Goal: Task Accomplishment & Management: Manage account settings

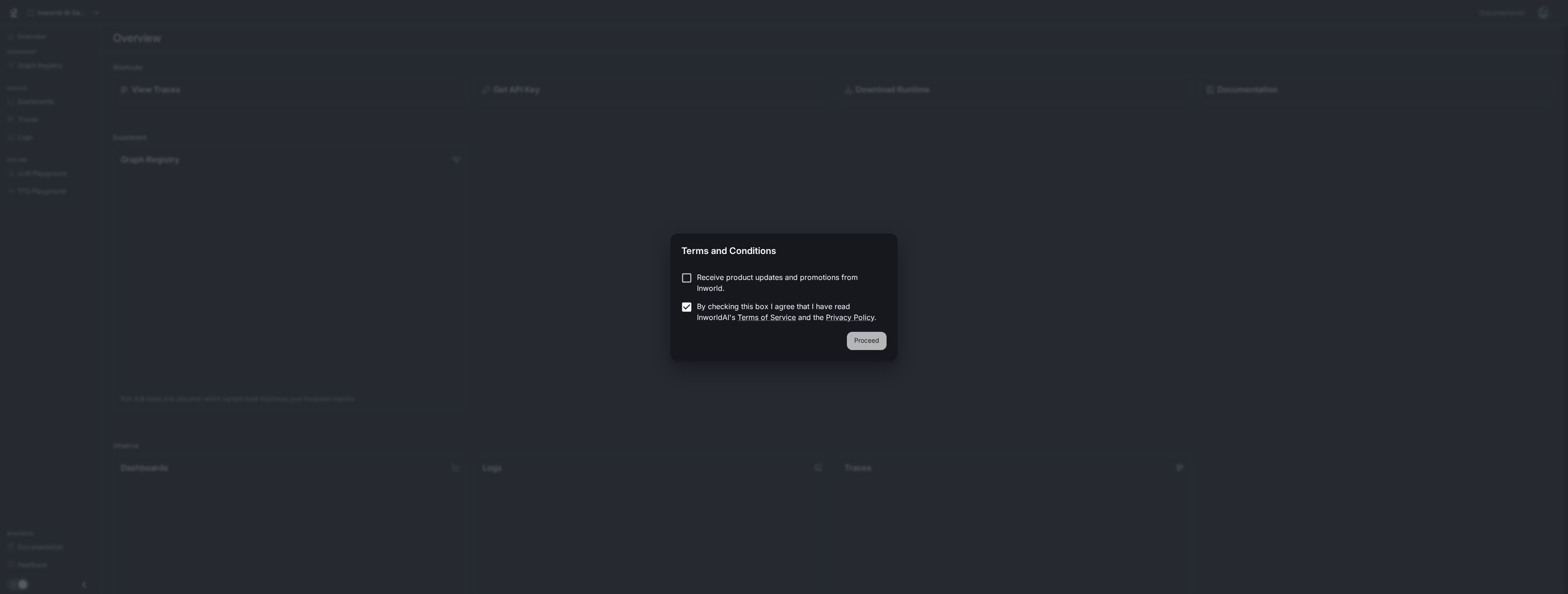
click at [861, 338] on button "Proceed" at bounding box center [867, 340] width 40 height 18
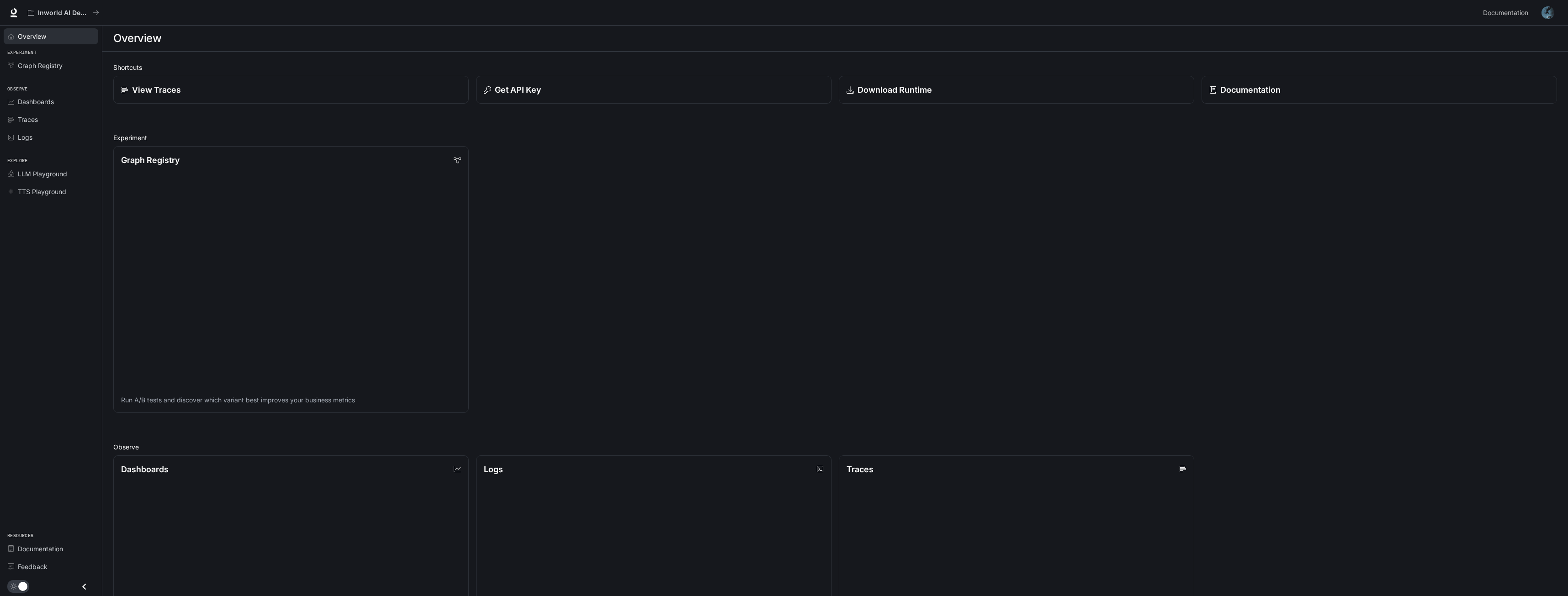
click at [56, 32] on div "Overview" at bounding box center [56, 36] width 77 height 9
click at [9, 37] on icon at bounding box center [9, 35] width 7 height 7
click at [299, 93] on div "View Traces" at bounding box center [290, 89] width 343 height 12
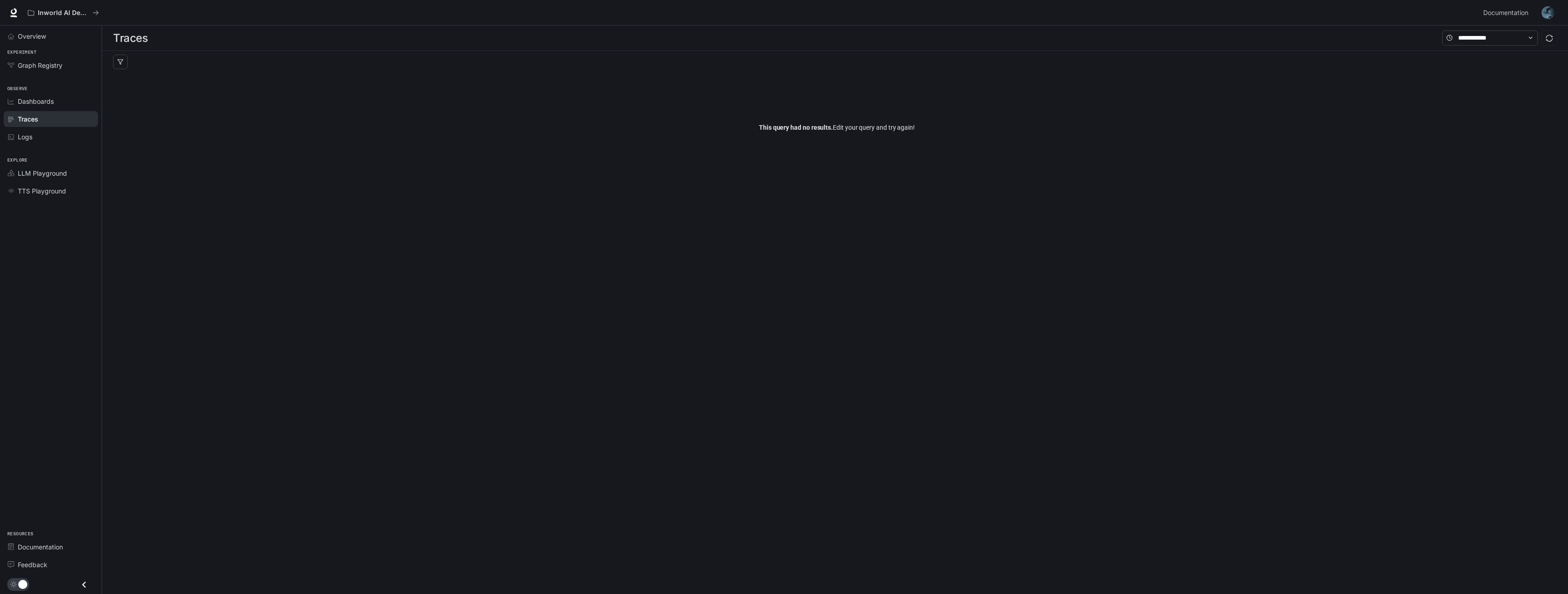
click at [56, 45] on div "Overview" at bounding box center [51, 36] width 102 height 22
click at [56, 36] on div "Overview" at bounding box center [56, 36] width 76 height 9
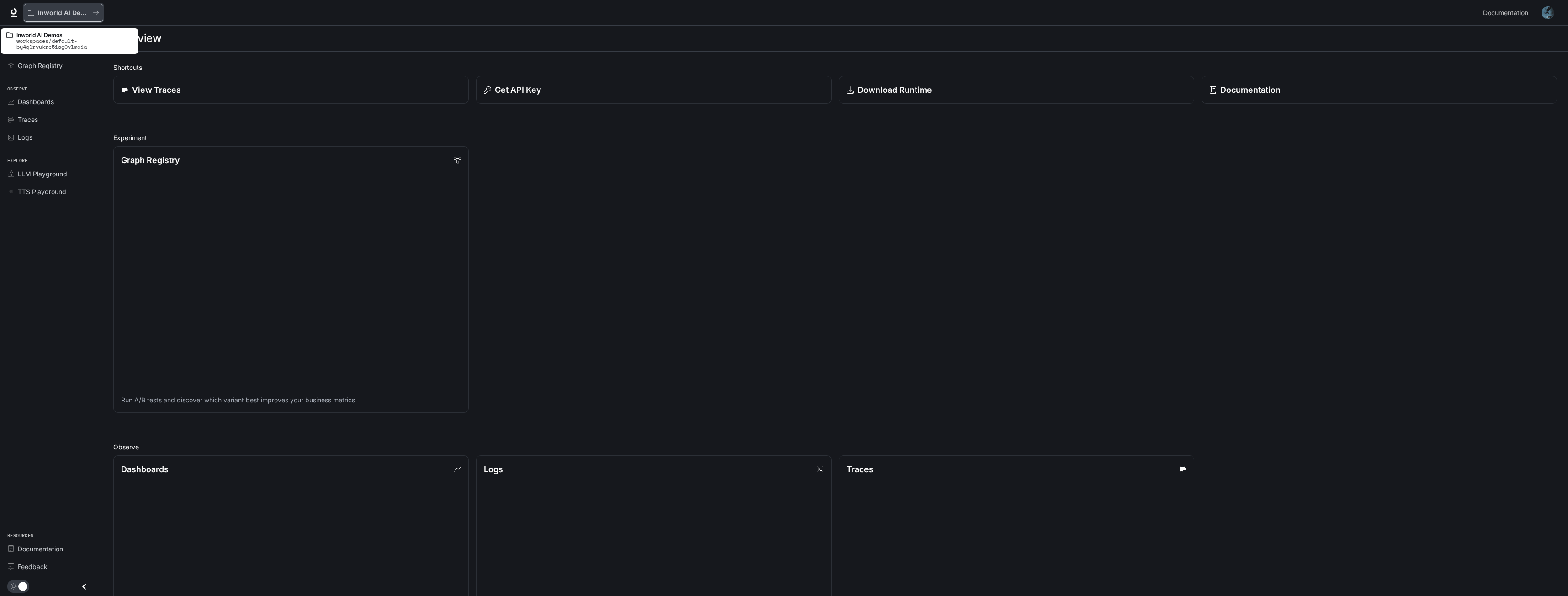
click at [97, 12] on icon "All workspaces" at bounding box center [96, 12] width 7 height 7
click at [92, 14] on div "Inworld AI Demos" at bounding box center [60, 13] width 65 height 8
click at [96, 15] on icon "All workspaces" at bounding box center [96, 12] width 7 height 7
click at [901, 88] on p "Download Runtime" at bounding box center [894, 89] width 76 height 12
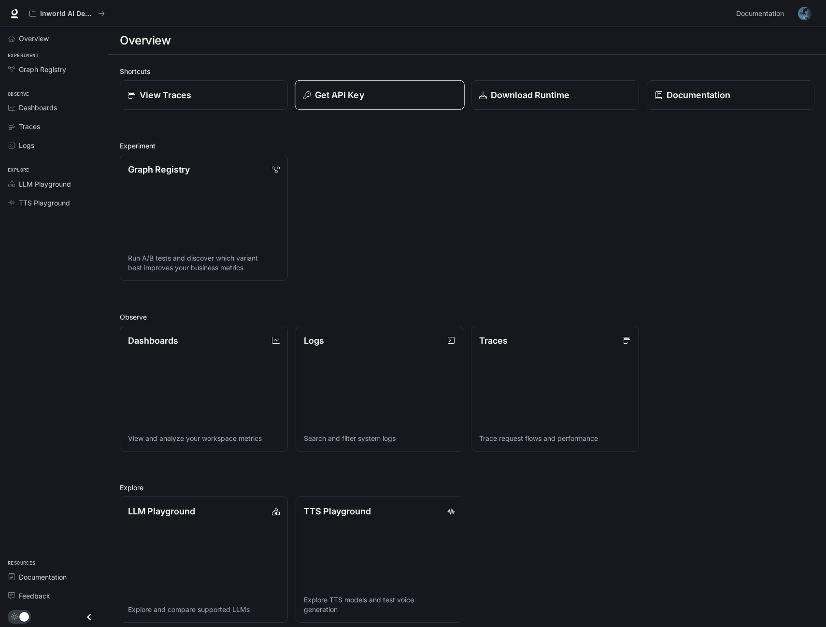
click at [356, 102] on button "Get API Key" at bounding box center [380, 95] width 170 height 30
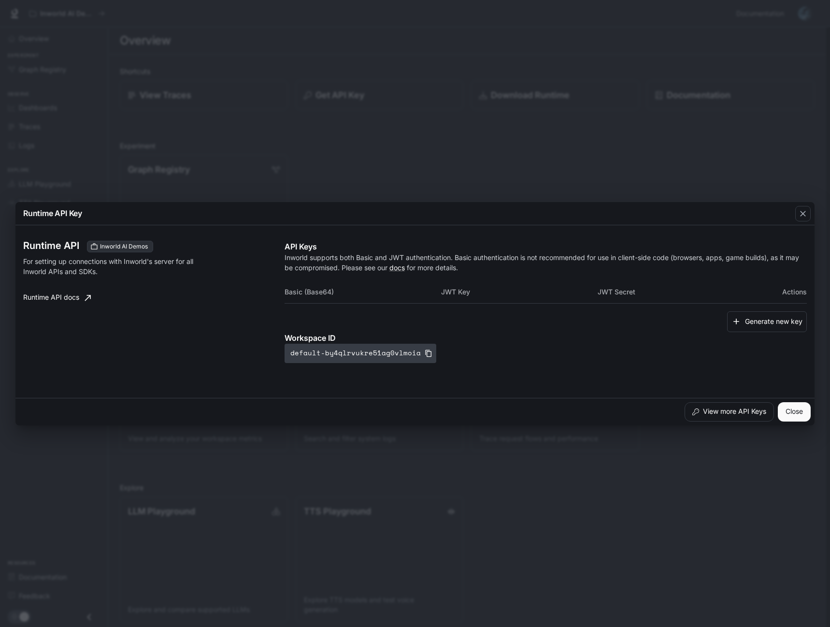
click at [425, 354] on icon "button" at bounding box center [429, 353] width 8 height 8
click at [425, 353] on icon "button" at bounding box center [428, 352] width 6 height 7
click at [798, 215] on icon "button" at bounding box center [803, 214] width 10 height 10
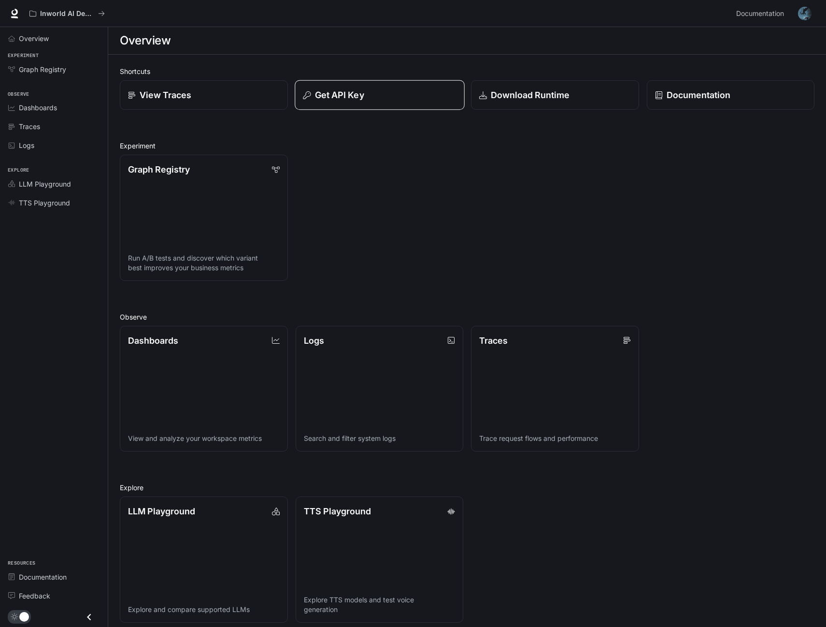
click at [349, 95] on p "Get API Key" at bounding box center [338, 94] width 49 height 13
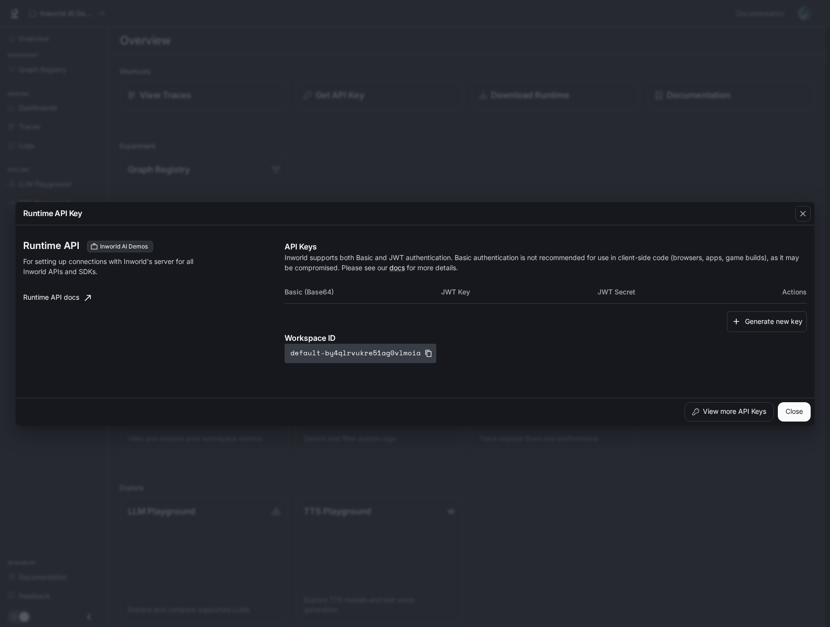
click at [425, 349] on icon "button" at bounding box center [429, 353] width 8 height 8
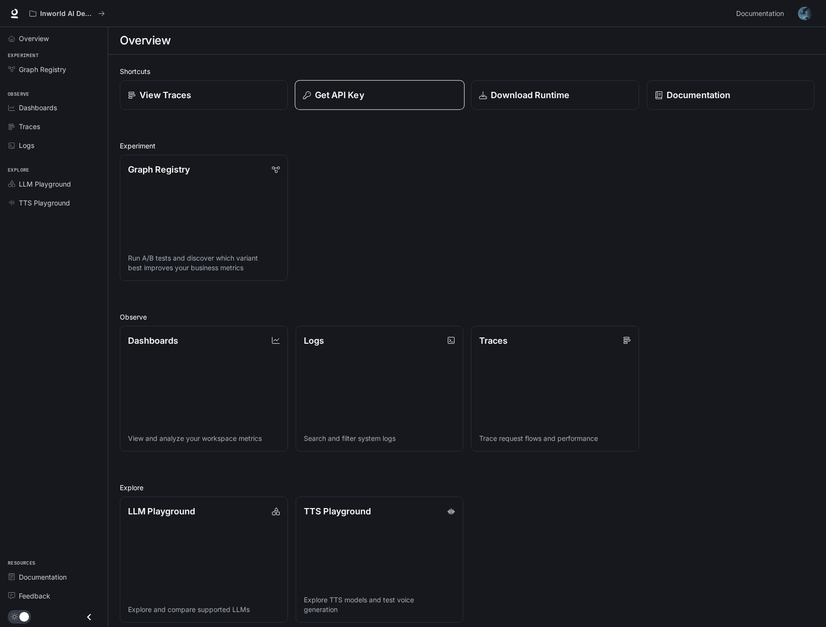
click at [347, 99] on p "Get API Key" at bounding box center [338, 94] width 49 height 13
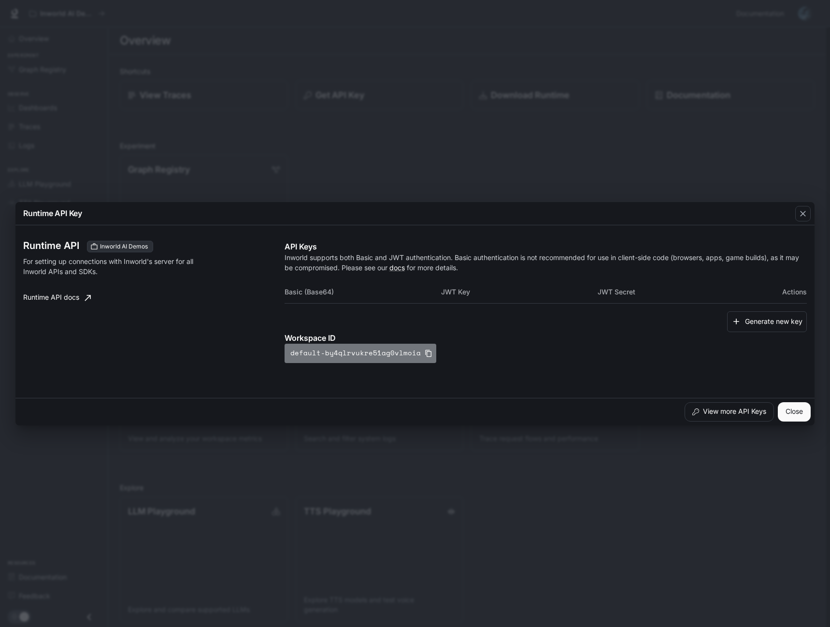
click at [425, 353] on icon "button" at bounding box center [429, 353] width 8 height 8
click at [802, 213] on icon "button" at bounding box center [803, 214] width 6 height 6
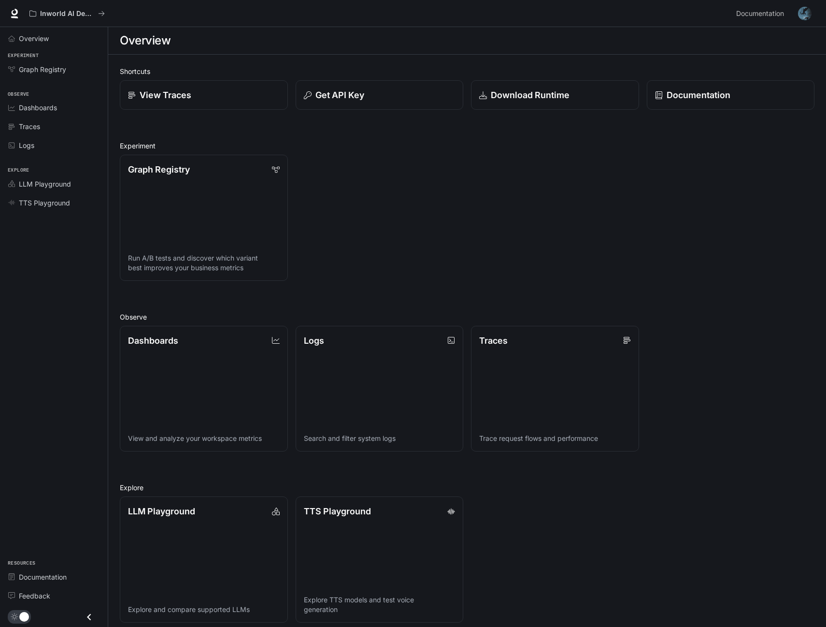
click at [369, 77] on div "Get API Key" at bounding box center [376, 90] width 176 height 37
click at [371, 89] on div "Get API Key" at bounding box center [379, 94] width 153 height 13
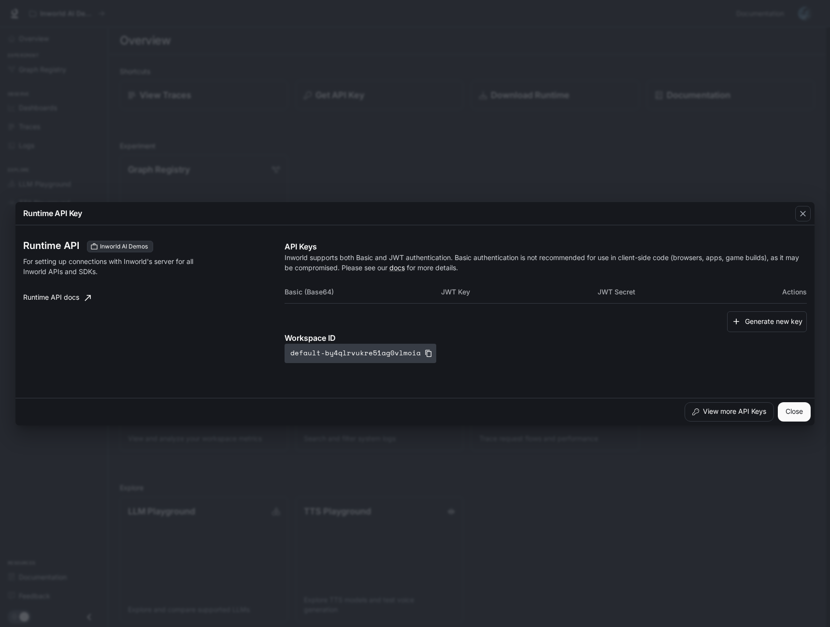
click at [425, 356] on icon "button" at bounding box center [428, 352] width 6 height 7
click at [322, 293] on th "Basic (Base64)" at bounding box center [363, 291] width 157 height 23
click at [345, 289] on th "Basic (Base64)" at bounding box center [363, 291] width 157 height 23
click at [311, 287] on th "Basic (Base64)" at bounding box center [363, 291] width 157 height 23
click at [614, 292] on th "JWT Secret" at bounding box center [676, 291] width 157 height 23
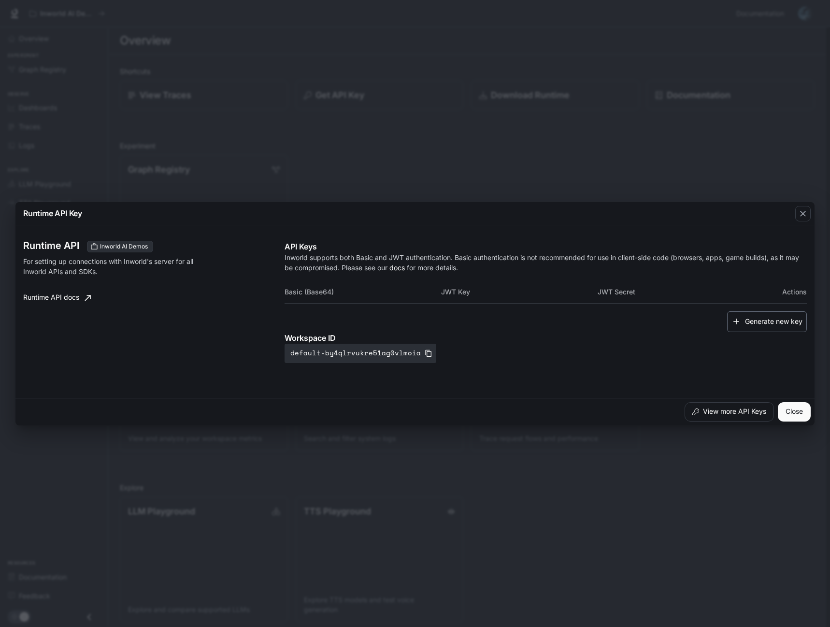
click at [751, 322] on button "Generate new key" at bounding box center [767, 321] width 80 height 21
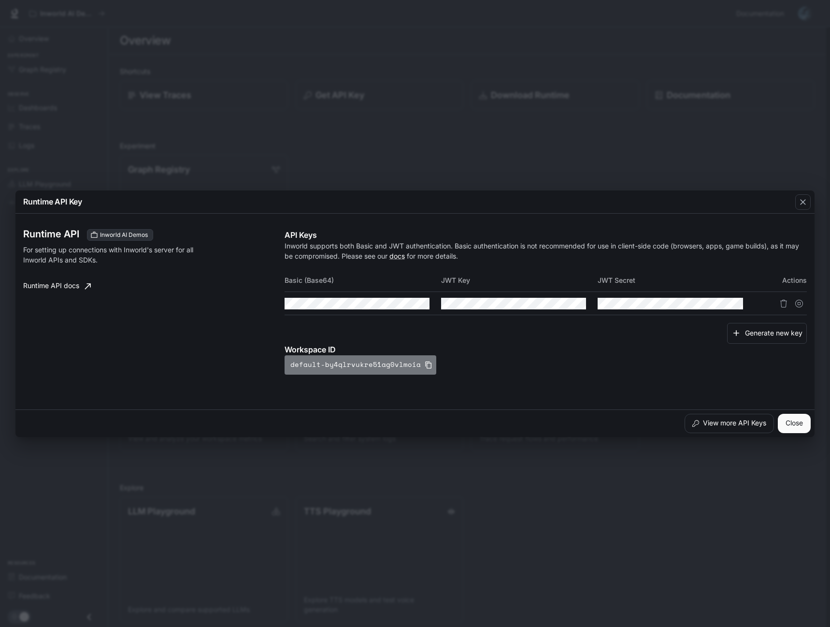
click at [422, 369] on button "default-by4qlrvukre51ag0vlmoia" at bounding box center [361, 364] width 152 height 19
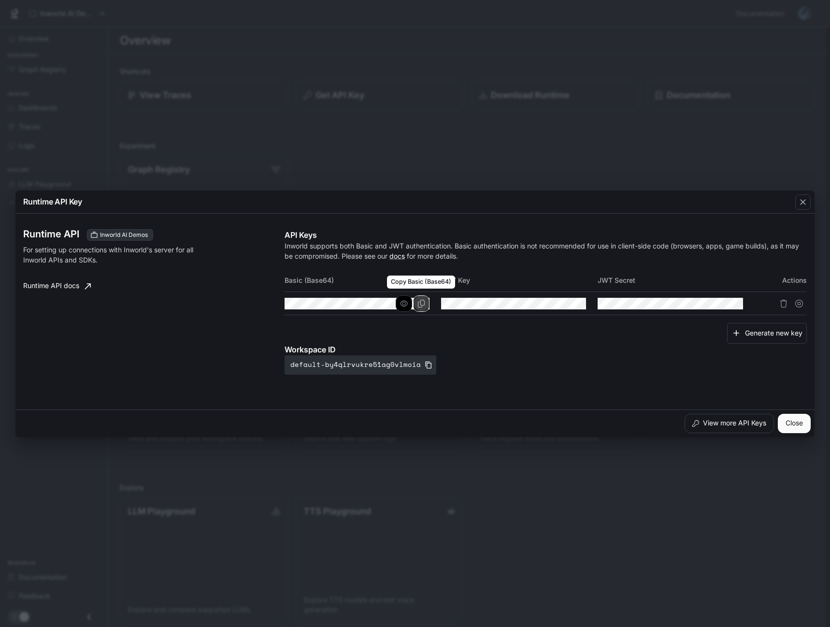
click at [424, 306] on icon "Copy Basic (Base64)" at bounding box center [421, 303] width 8 height 8
click at [720, 306] on icon "button" at bounding box center [717, 303] width 8 height 8
click at [742, 300] on button "Copy Secret" at bounding box center [735, 303] width 16 height 16
click at [809, 200] on div "button" at bounding box center [802, 201] width 15 height 15
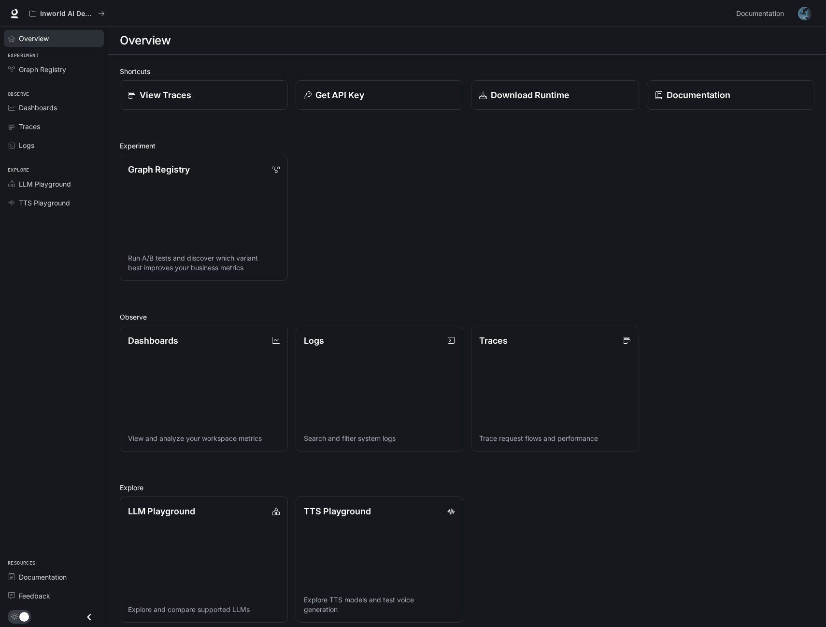
click at [44, 38] on span "Overview" at bounding box center [34, 38] width 30 height 10
click at [77, 41] on p "workspaces/default-by4qlrvukre51ag0vlmoia" at bounding box center [78, 46] width 123 height 13
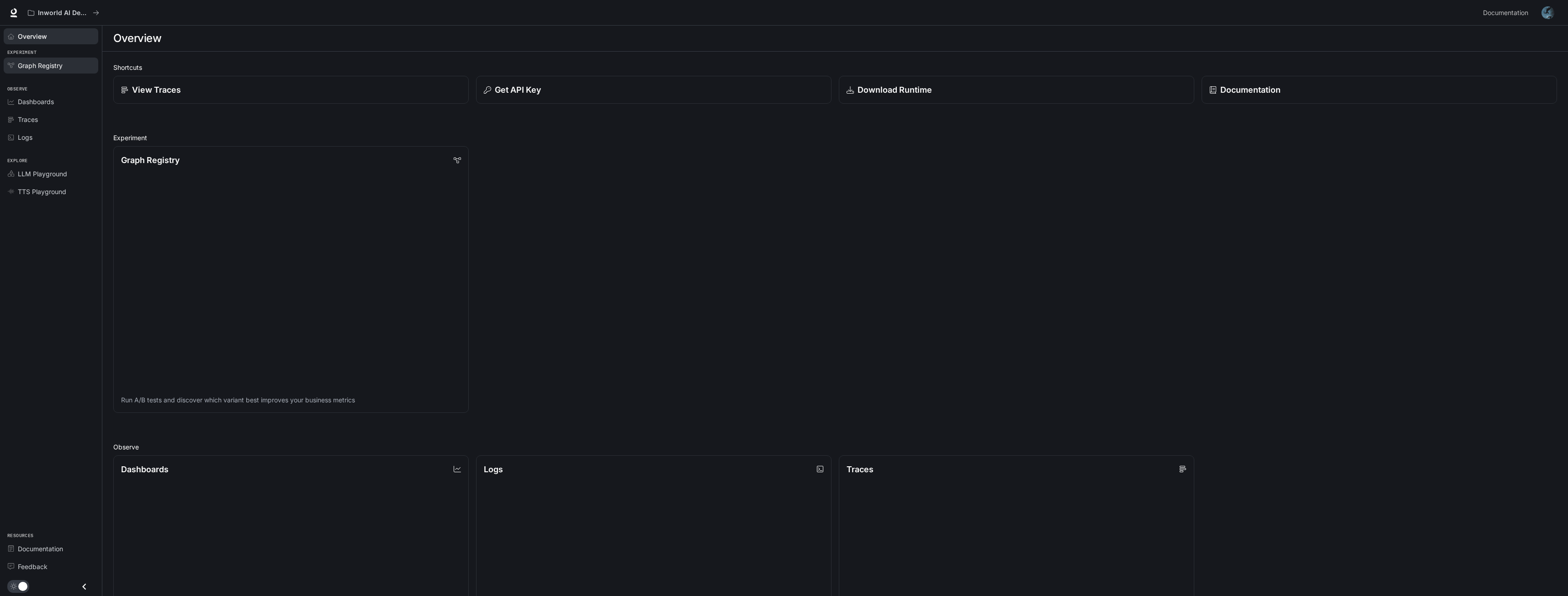
click at [61, 61] on span "Graph Registry" at bounding box center [40, 65] width 44 height 9
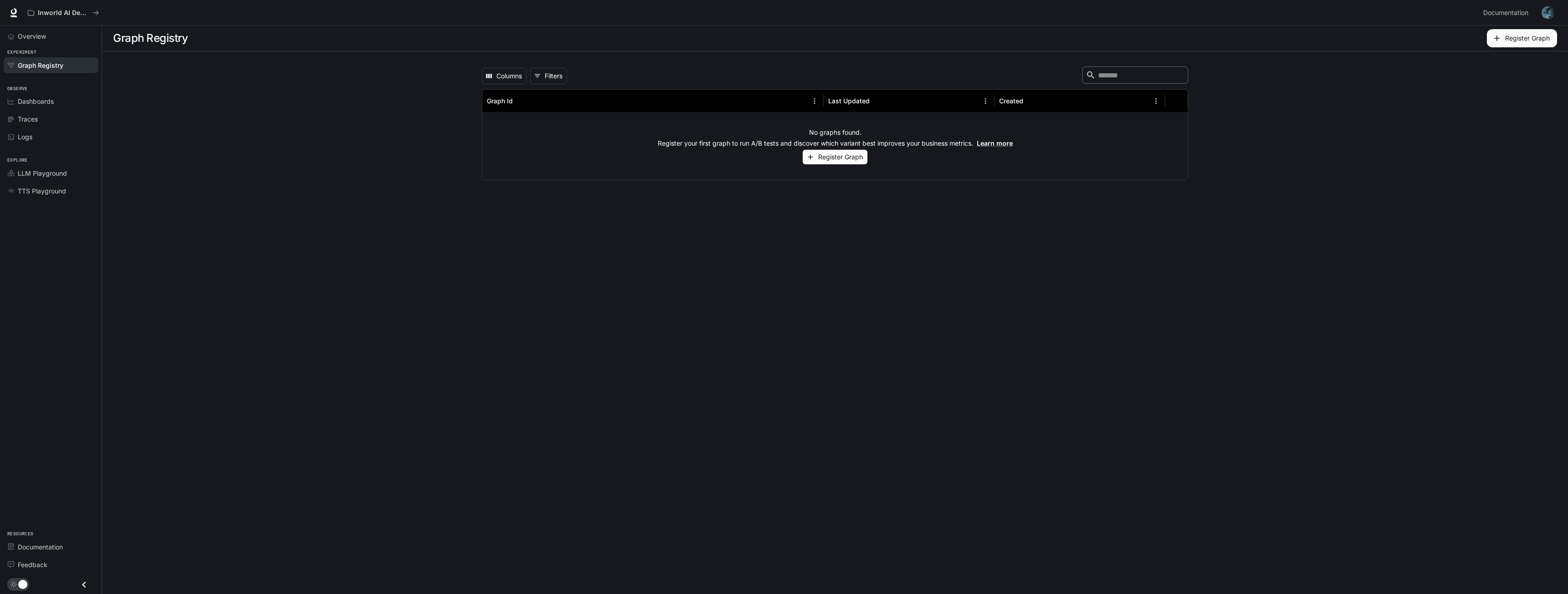
click at [779, 156] on button "Register Graph" at bounding box center [835, 157] width 65 height 15
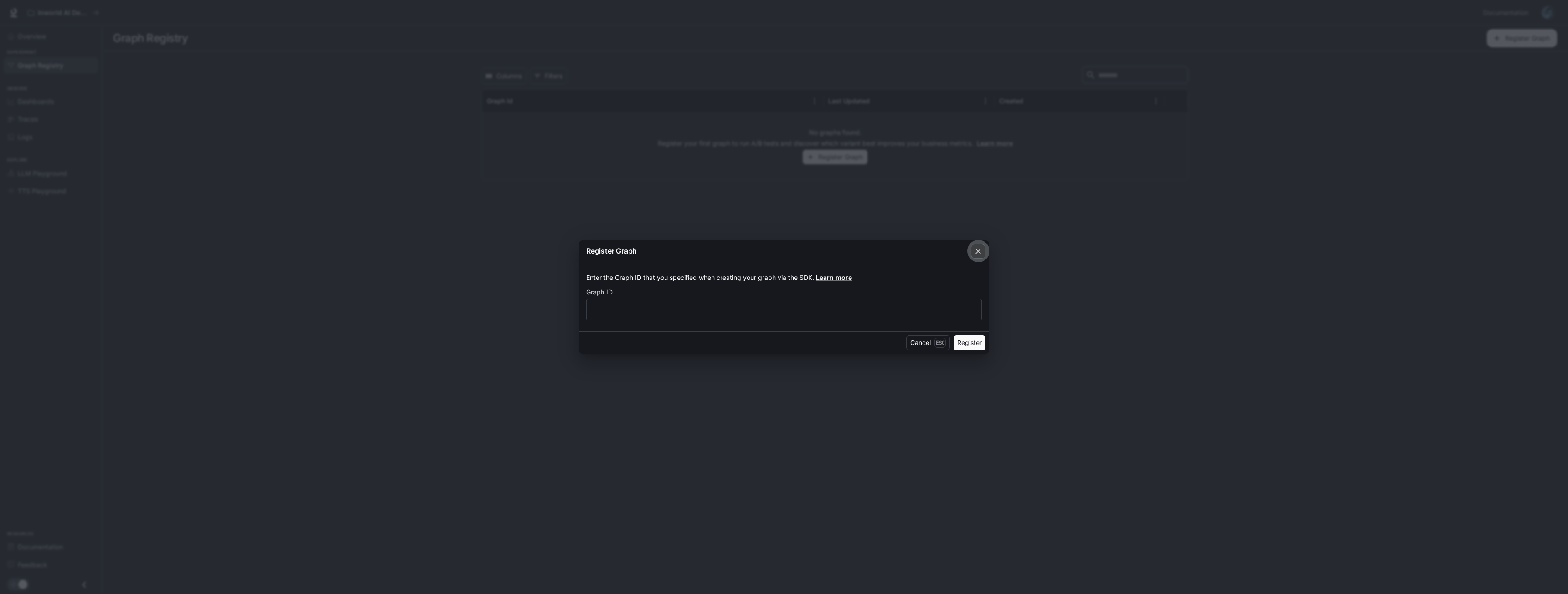
click at [779, 253] on icon "button" at bounding box center [978, 252] width 6 height 6
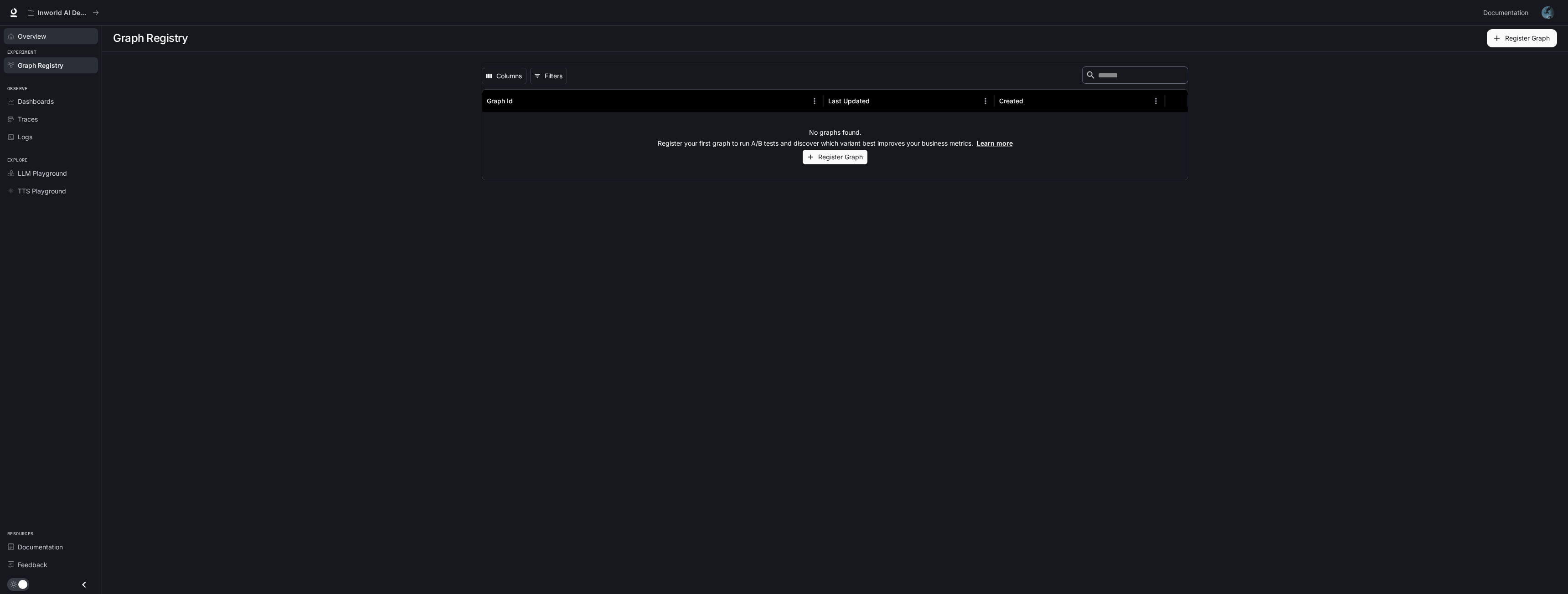
click at [56, 39] on div "Overview" at bounding box center [56, 36] width 76 height 9
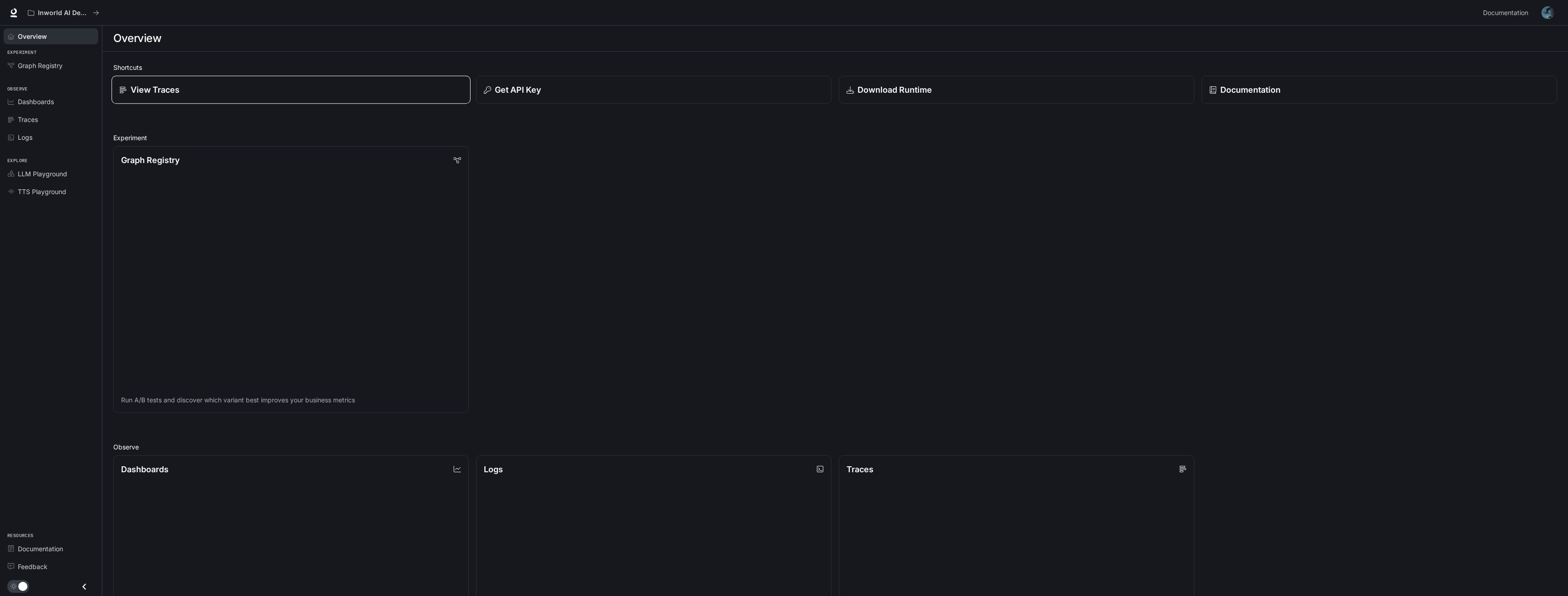
click at [226, 88] on div "View Traces" at bounding box center [290, 89] width 343 height 12
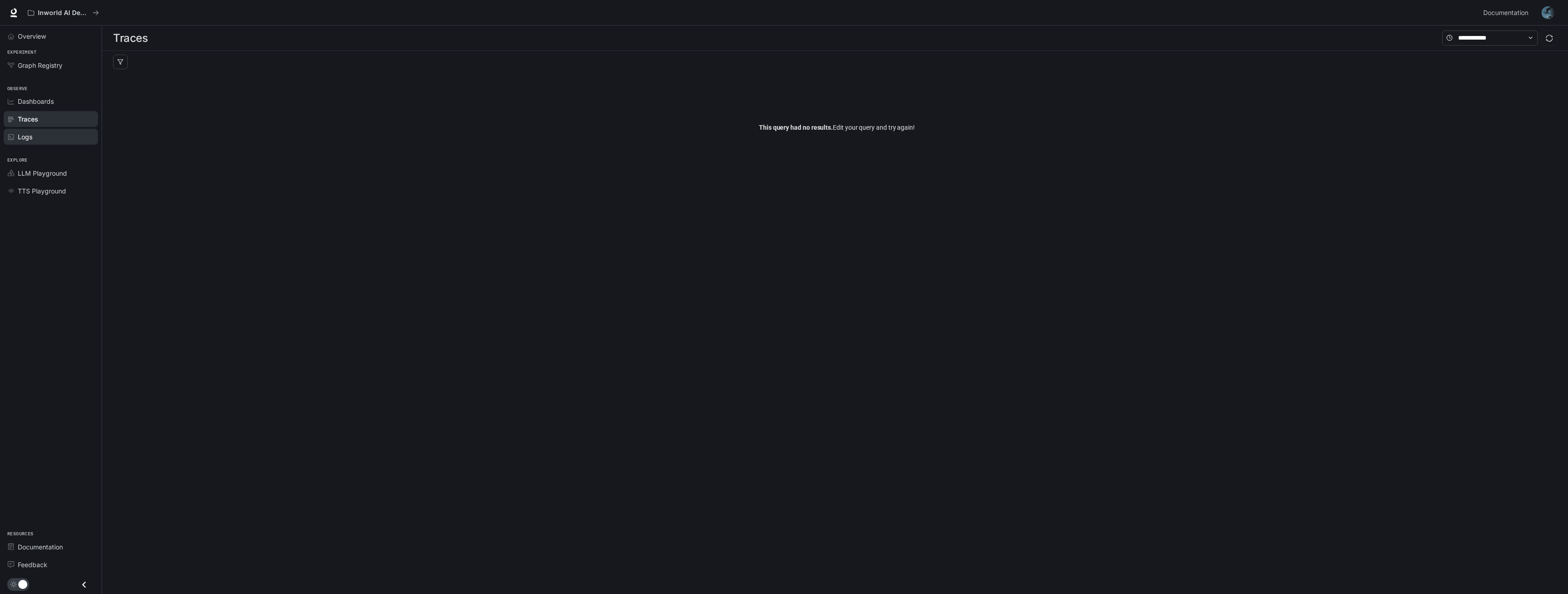
click at [58, 134] on div "Logs" at bounding box center [56, 137] width 76 height 9
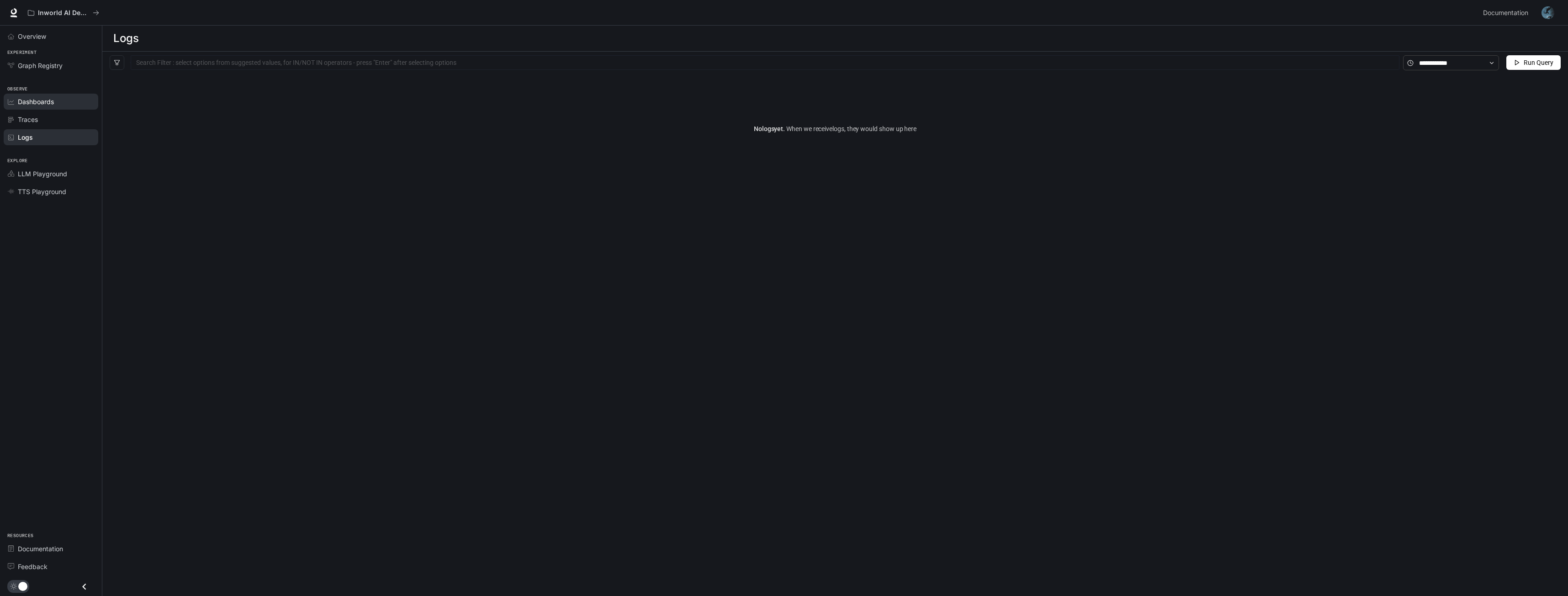
click at [40, 98] on span "Dashboards" at bounding box center [36, 101] width 36 height 9
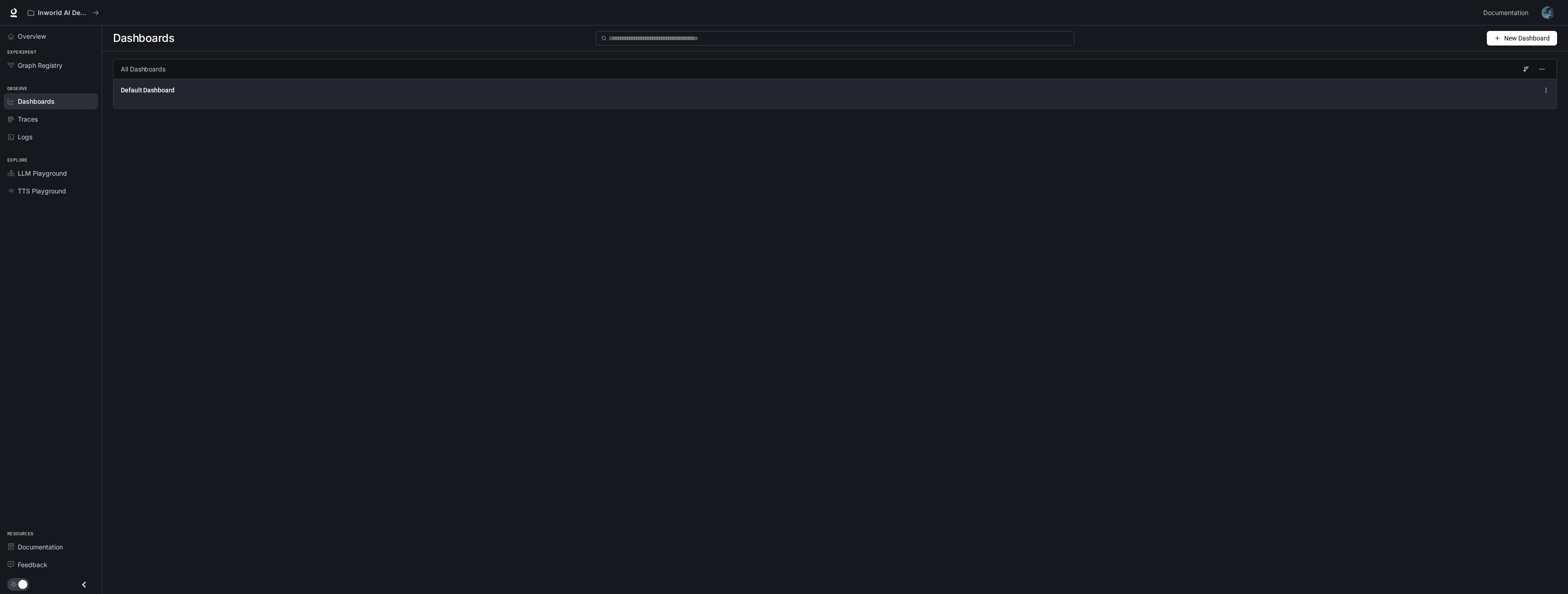
click at [206, 93] on div "Default Dashboard" at bounding box center [542, 91] width 844 height 9
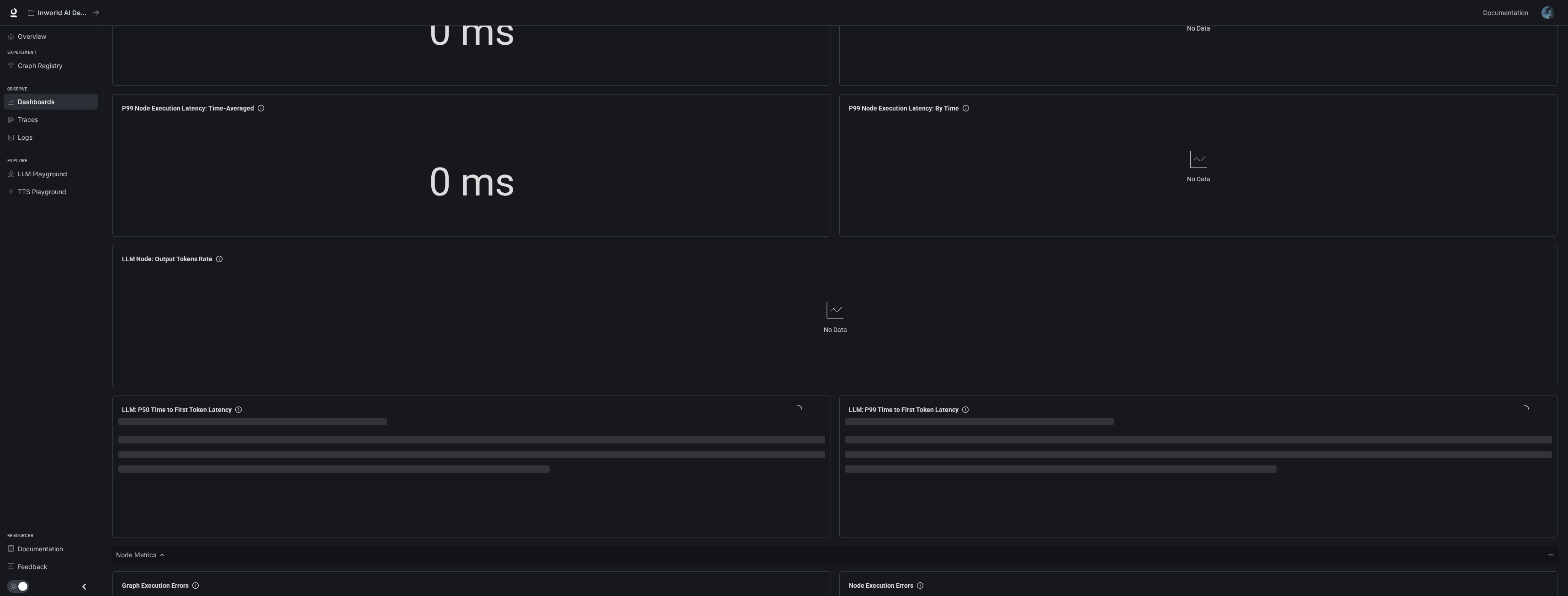
scroll to position [859, 0]
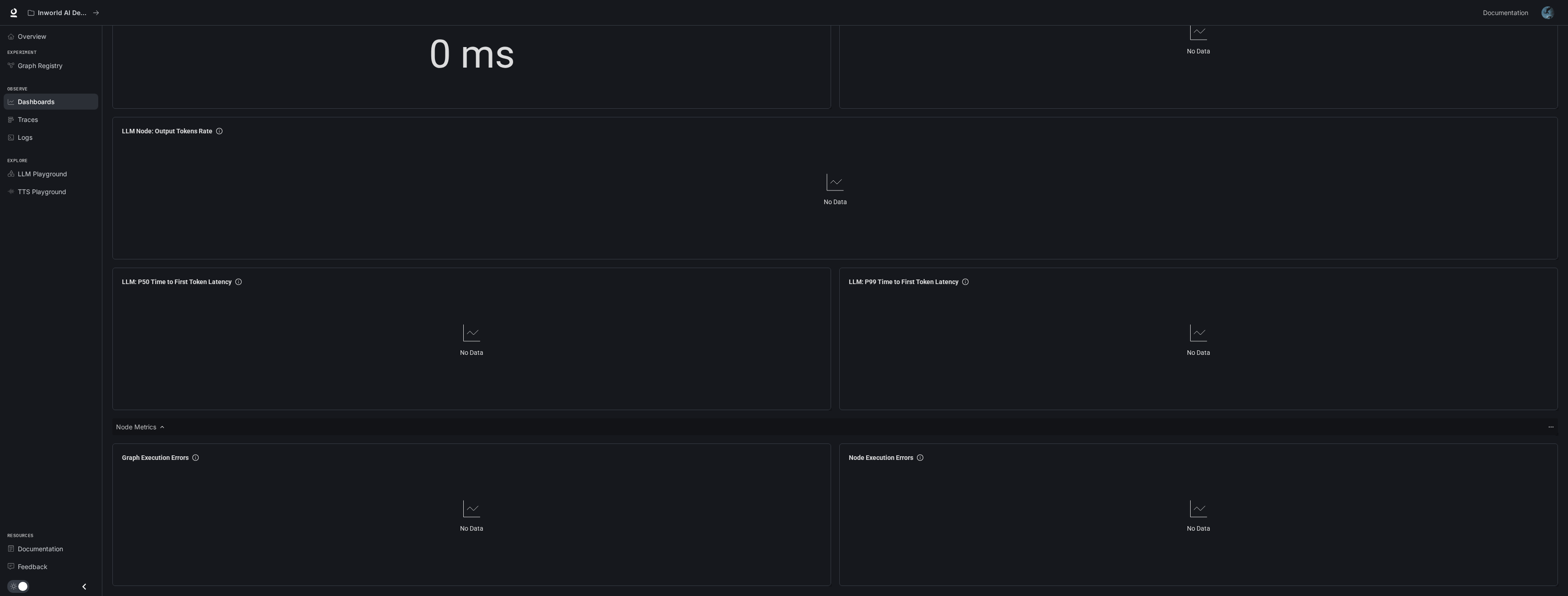
click at [87, 585] on icon "Close drawer" at bounding box center [84, 587] width 12 height 12
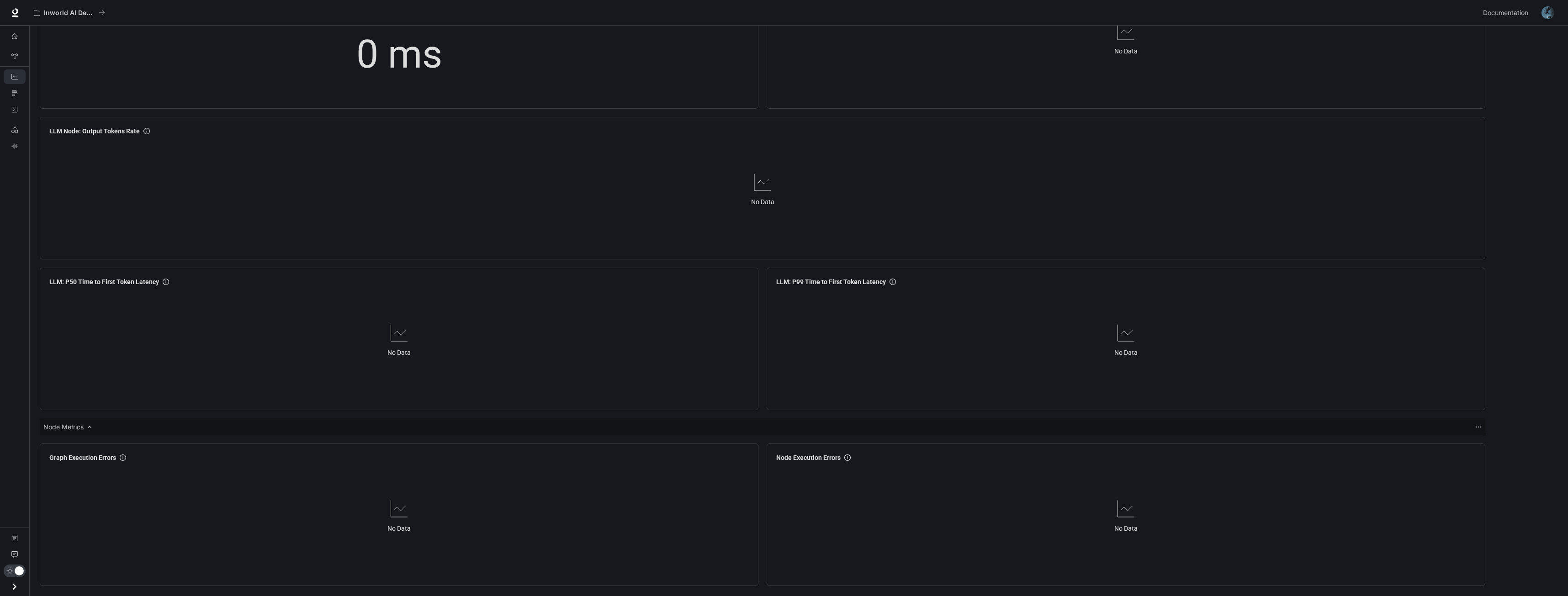
click at [15, 584] on icon "Open drawer" at bounding box center [14, 587] width 12 height 12
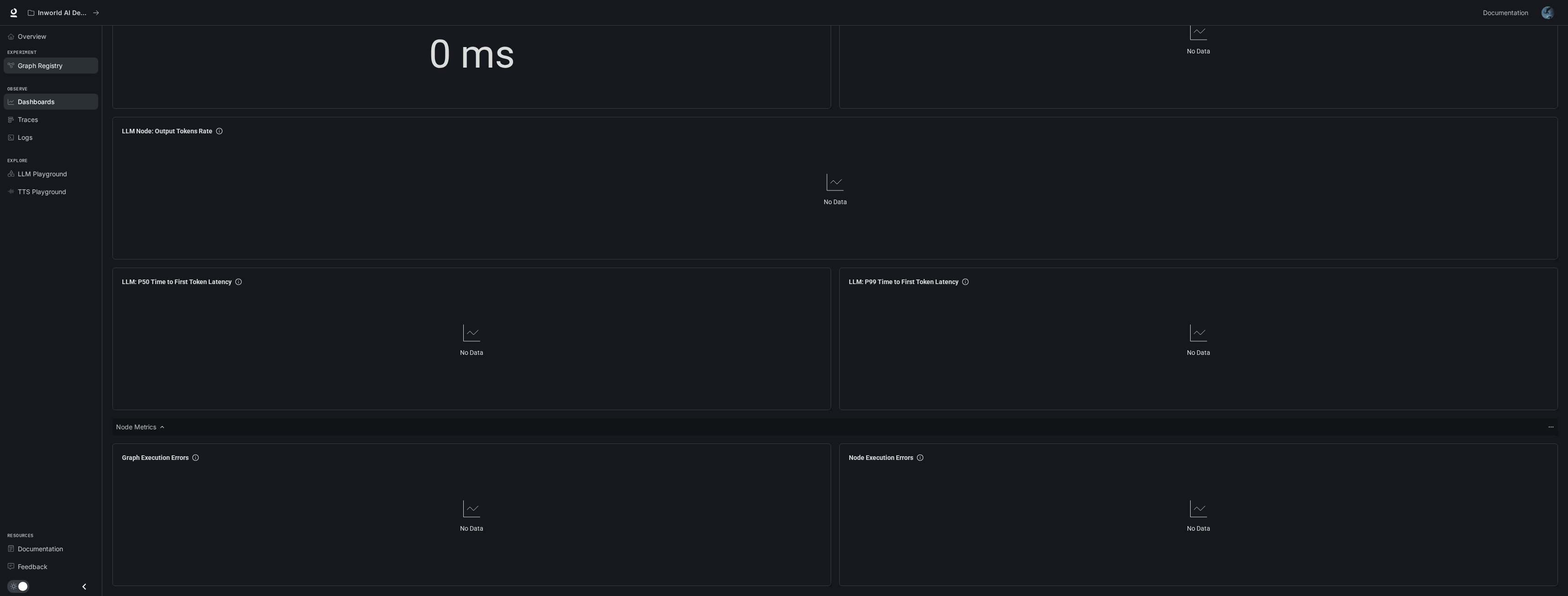
click at [50, 66] on span "Graph Registry" at bounding box center [40, 65] width 44 height 9
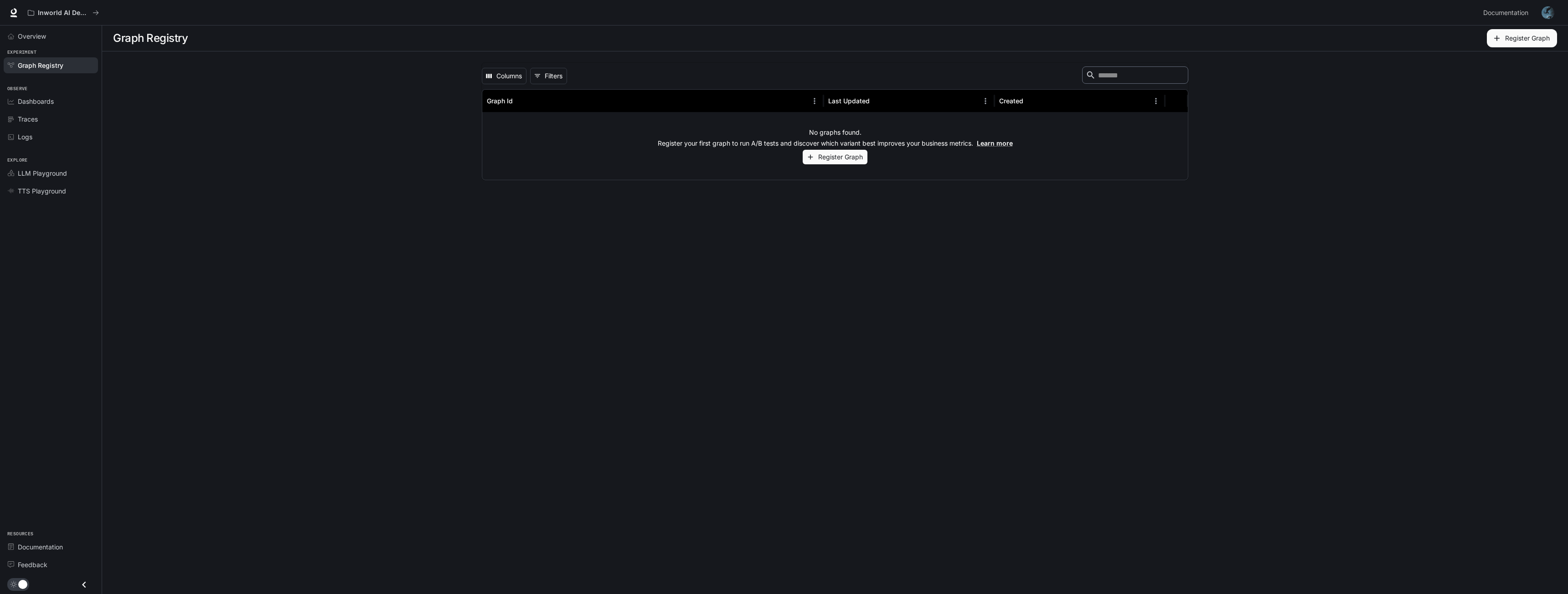
click at [779, 157] on button "Register Graph" at bounding box center [835, 157] width 65 height 15
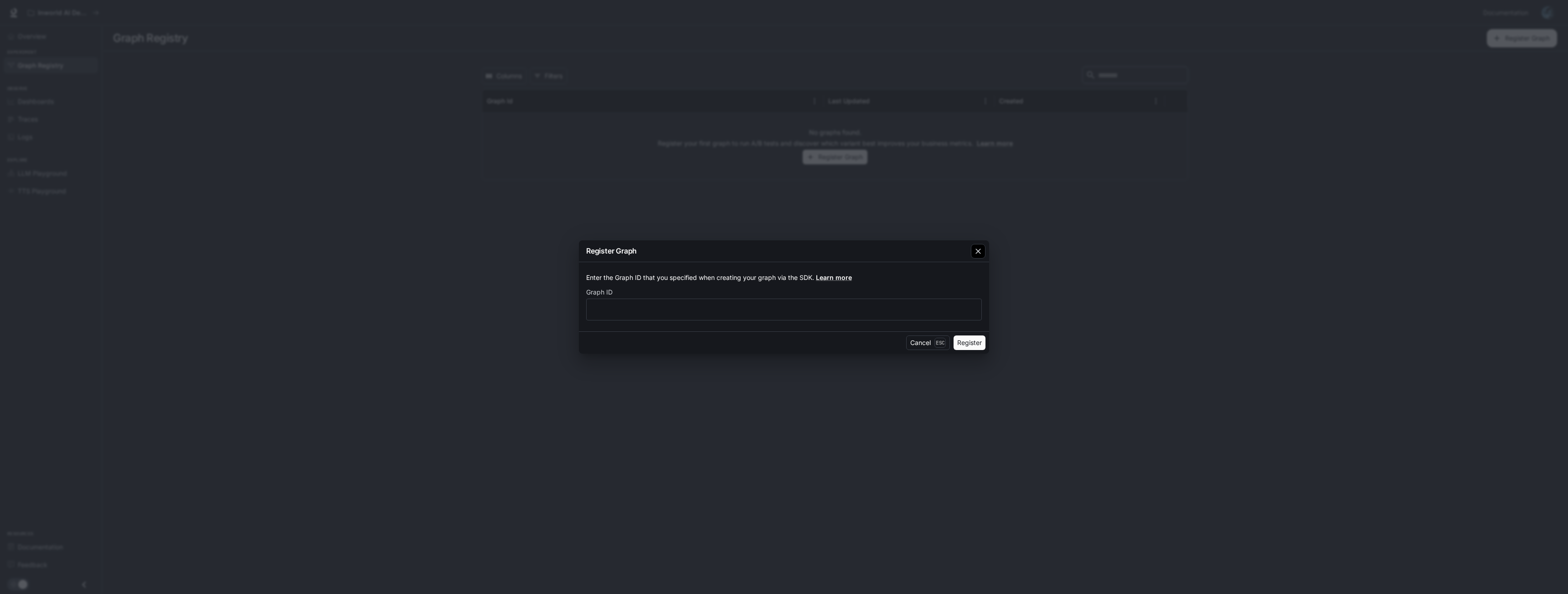
click at [779, 247] on div "button" at bounding box center [977, 251] width 14 height 14
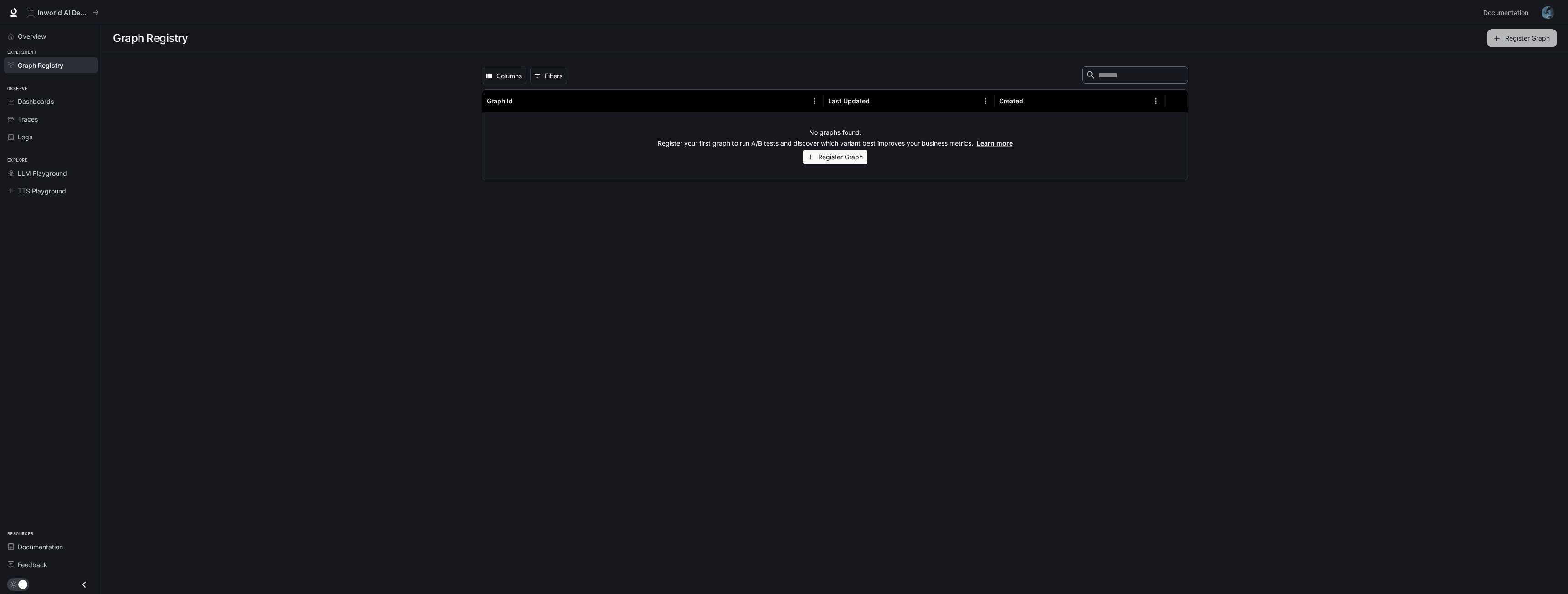
click at [779, 40] on button "Register Graph" at bounding box center [1522, 38] width 70 height 18
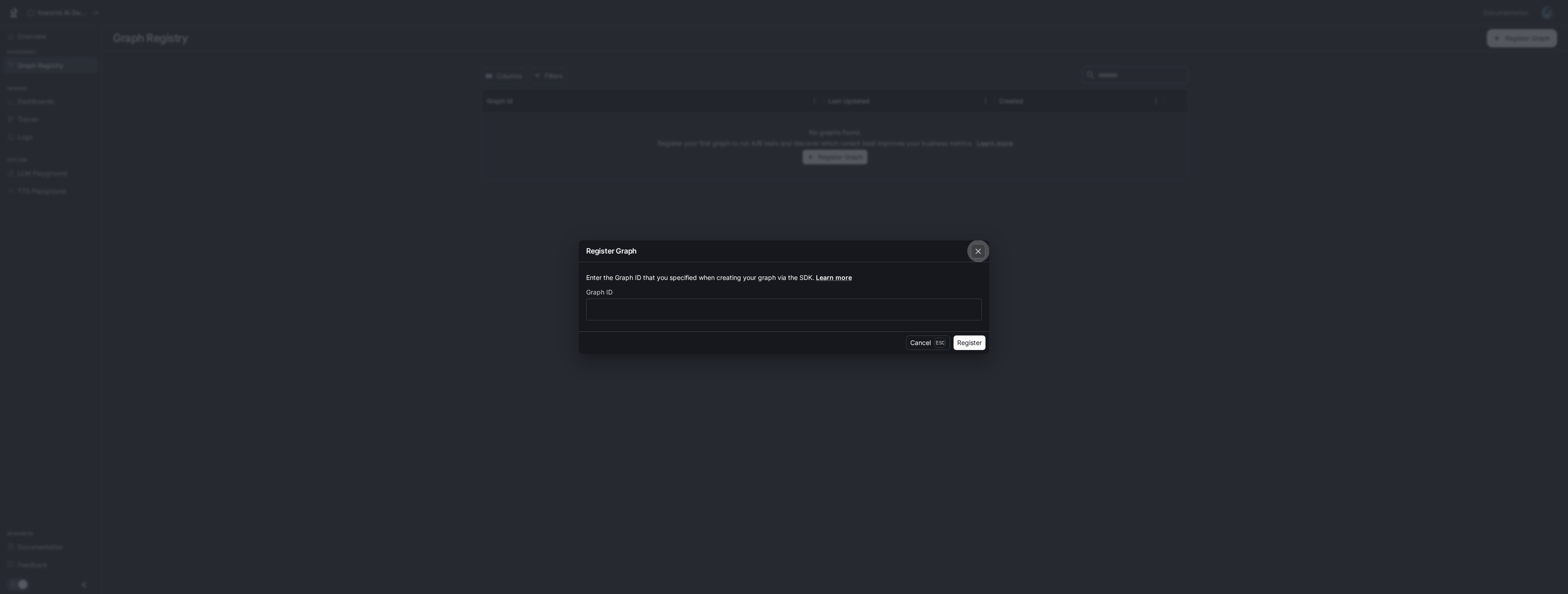
click at [779, 252] on icon "button" at bounding box center [978, 252] width 9 height 9
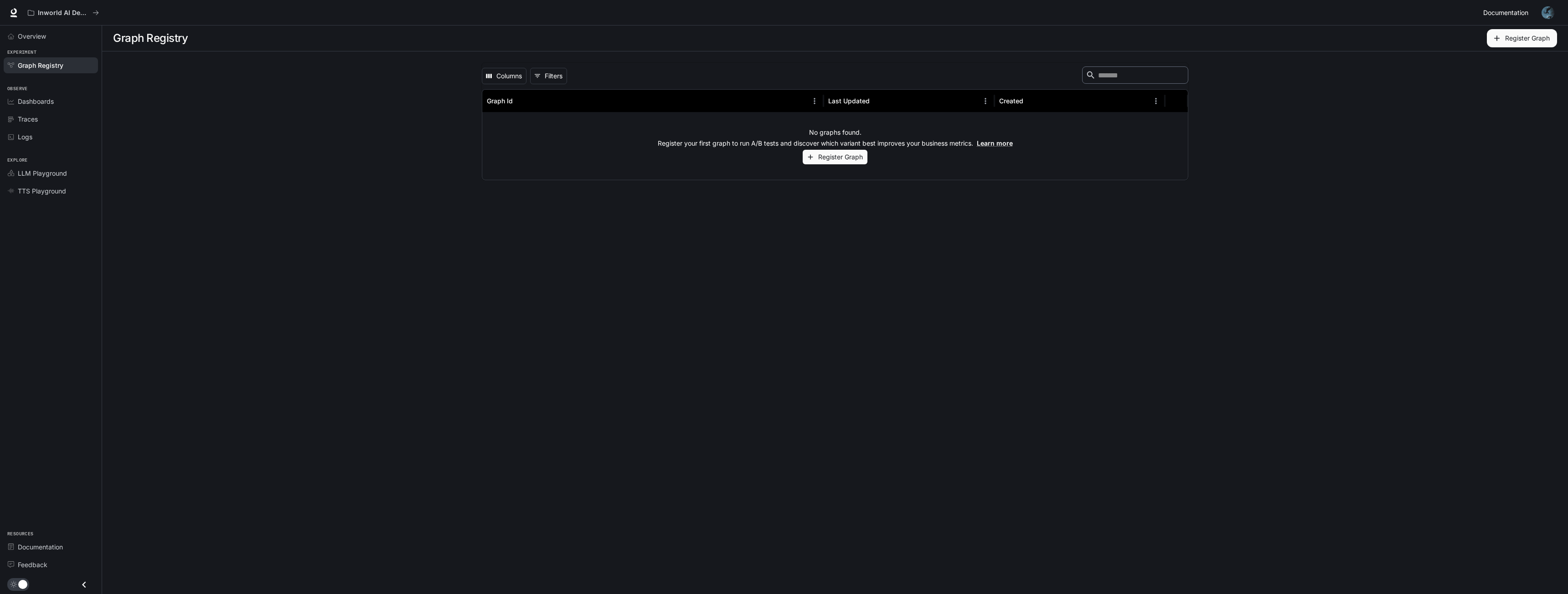
click at [779, 14] on span "Documentation" at bounding box center [1506, 13] width 45 height 11
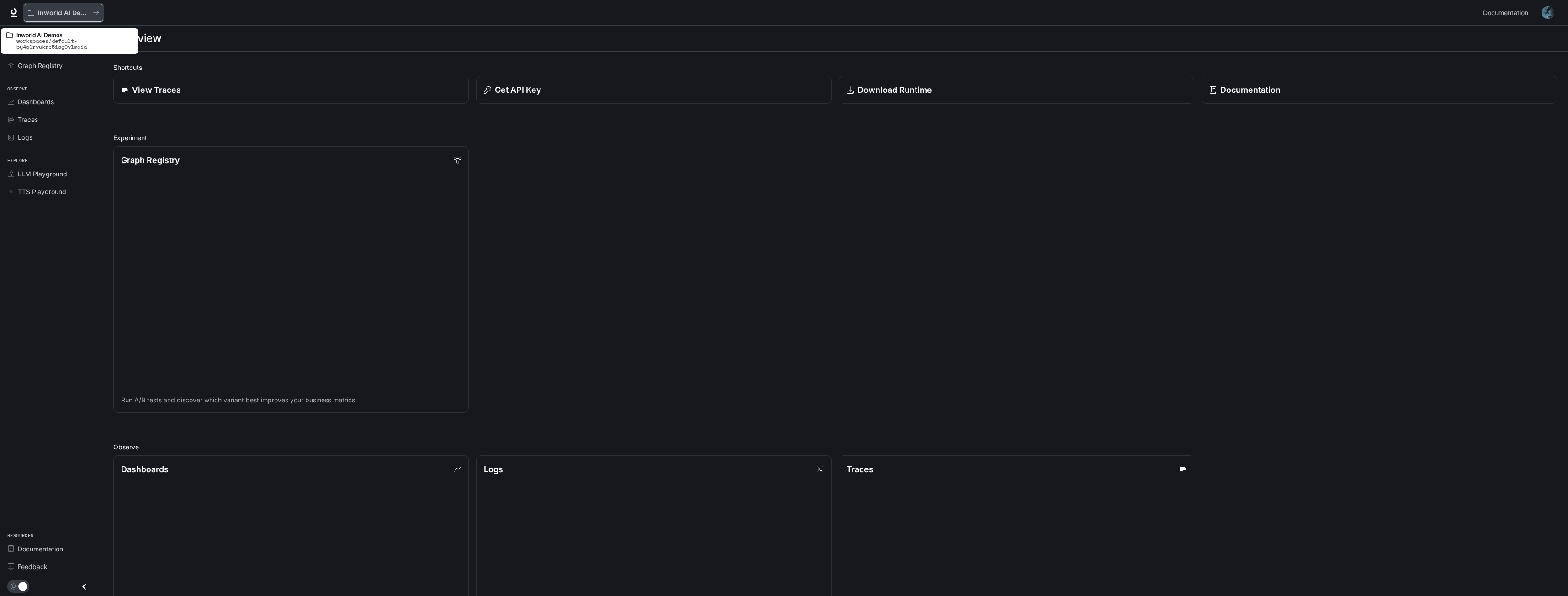
click at [90, 14] on div "Inworld AI Demos" at bounding box center [60, 13] width 65 height 8
click at [68, 173] on div "LLM Playground" at bounding box center [56, 174] width 77 height 9
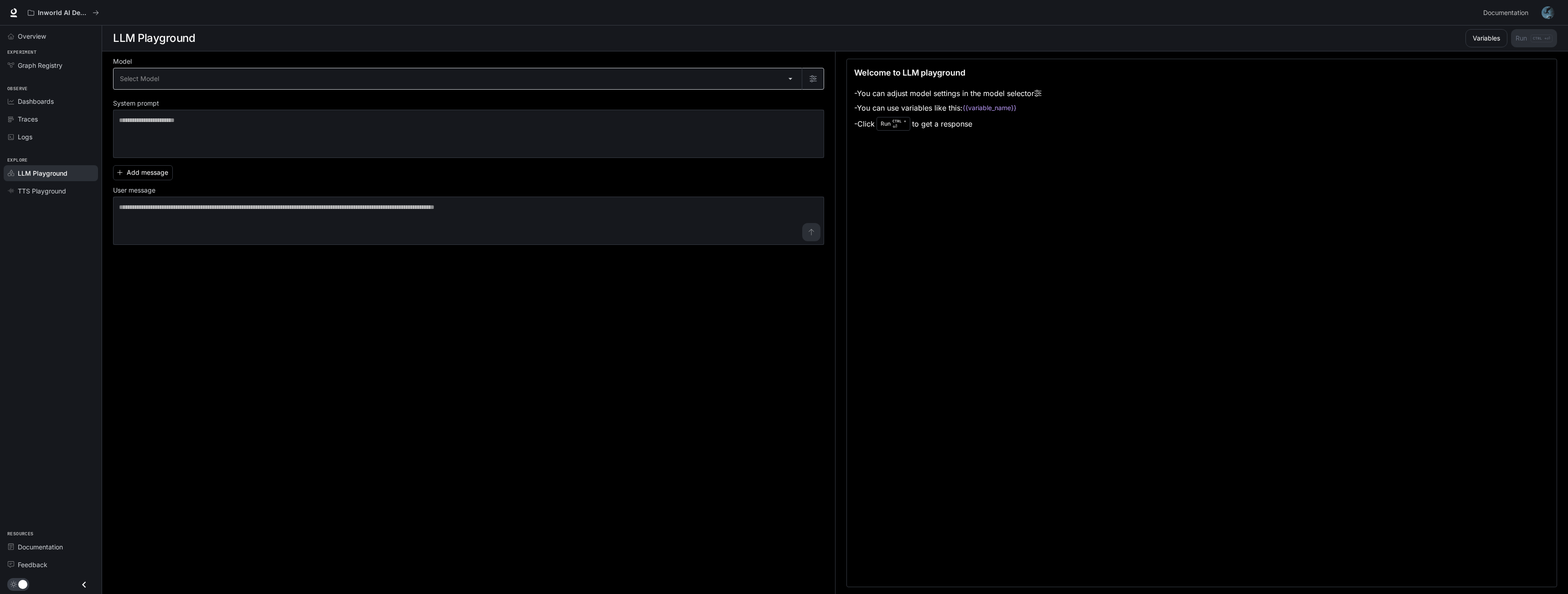
click at [154, 78] on body "Skip to main content Inworld AI Demos Documentation Documentation Portal Overvi…" at bounding box center [784, 297] width 1568 height 595
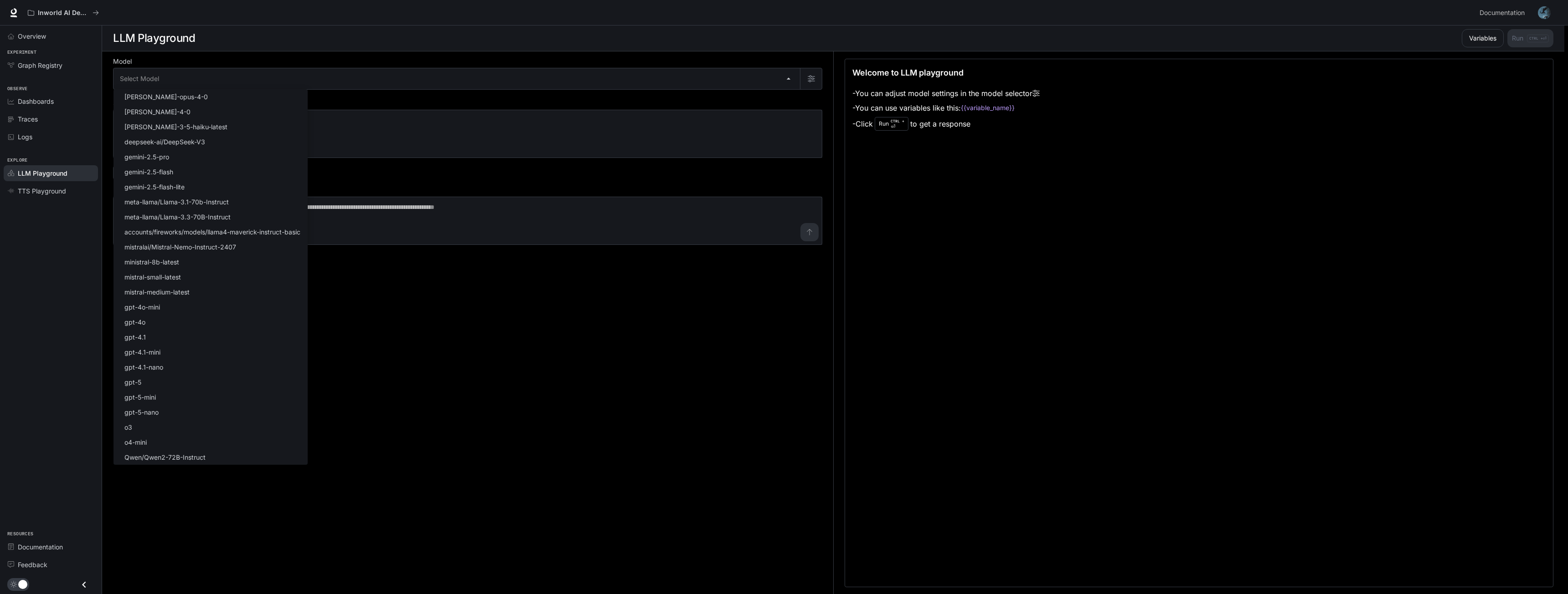
click at [58, 194] on div at bounding box center [784, 297] width 1568 height 594
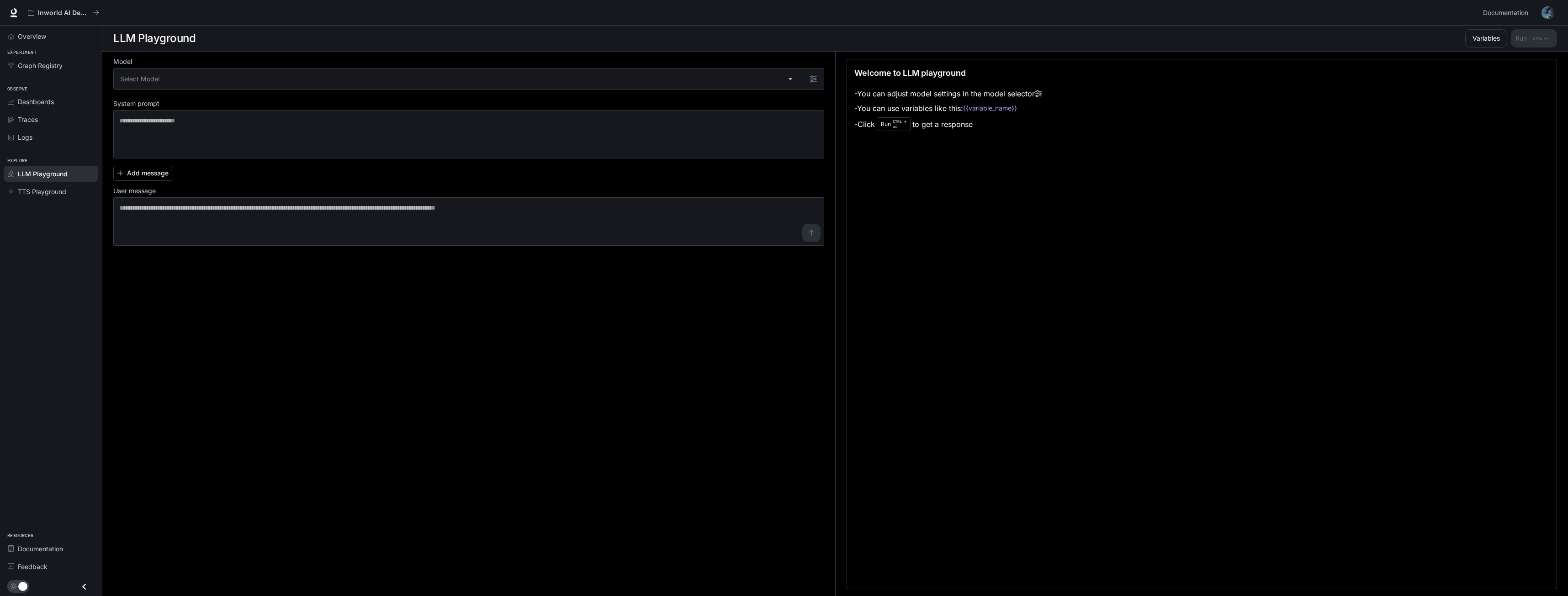
click at [58, 195] on span "TTS Playground" at bounding box center [42, 192] width 48 height 9
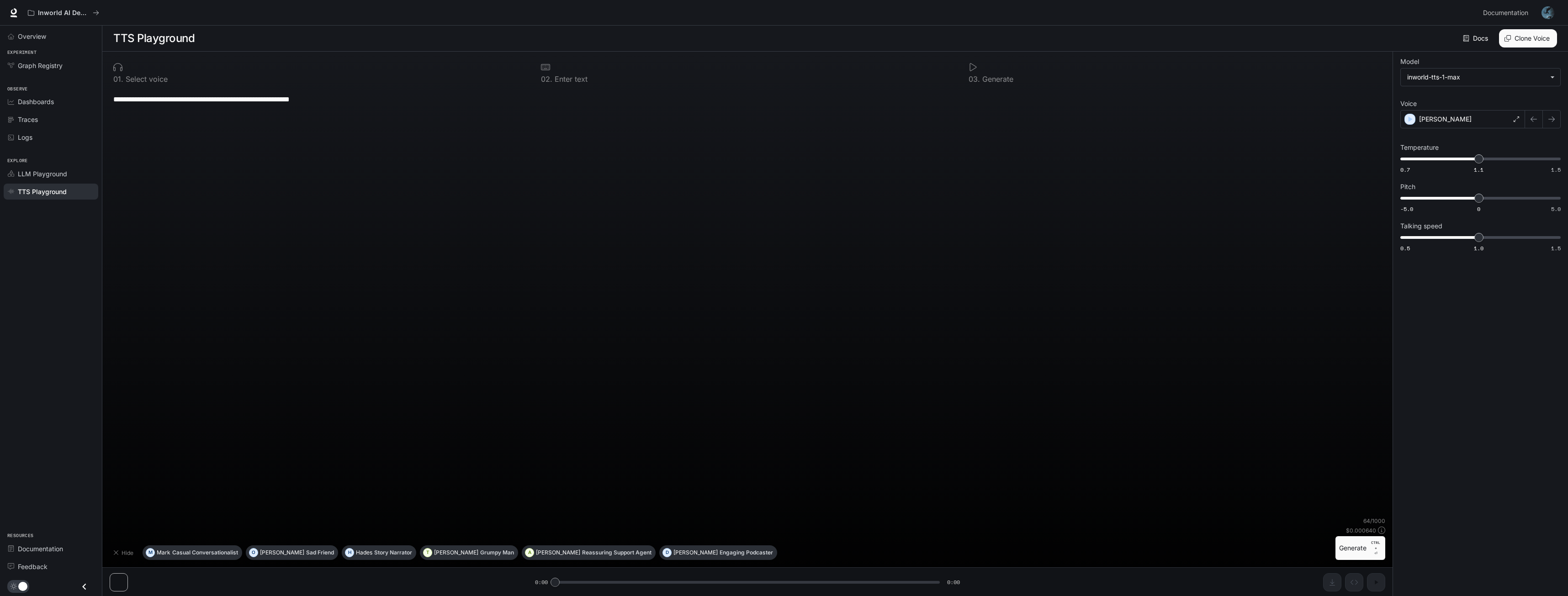
click at [147, 77] on p "Select voice" at bounding box center [145, 79] width 44 height 8
click at [42, 172] on span "LLM Playground" at bounding box center [43, 174] width 49 height 9
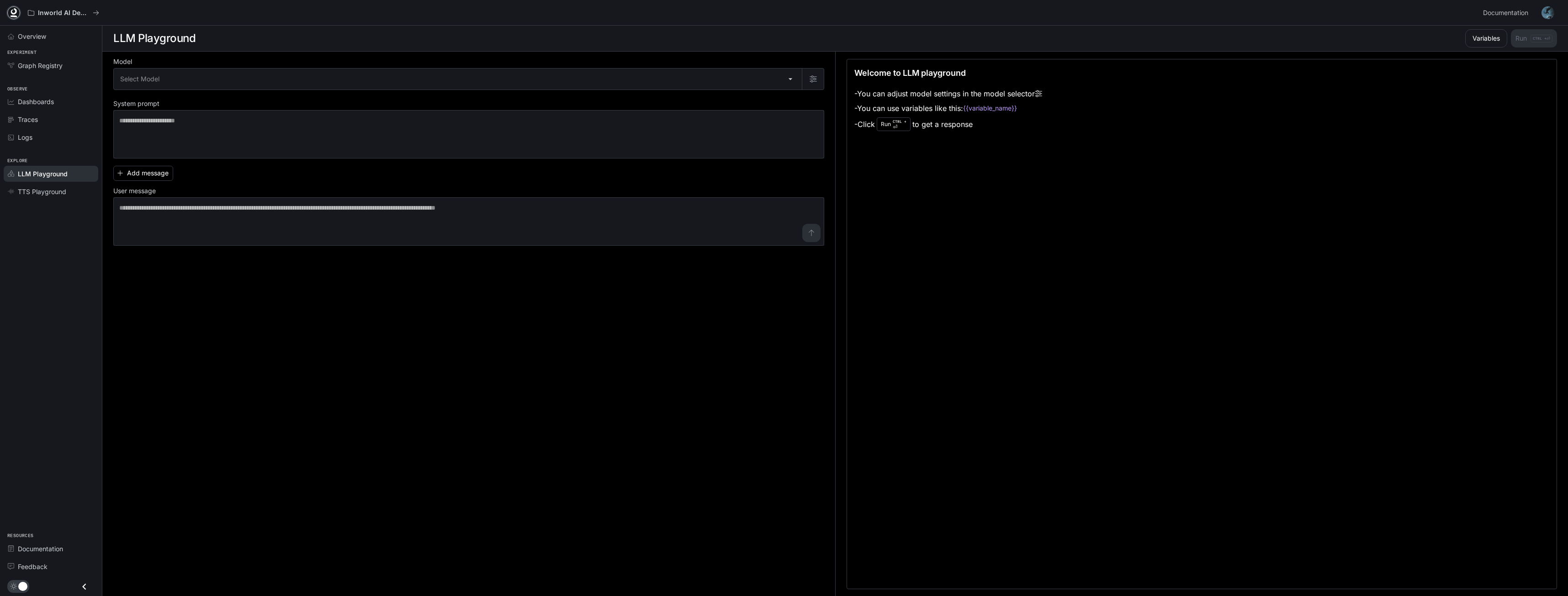
click at [11, 11] on icon at bounding box center [14, 11] width 6 height 7
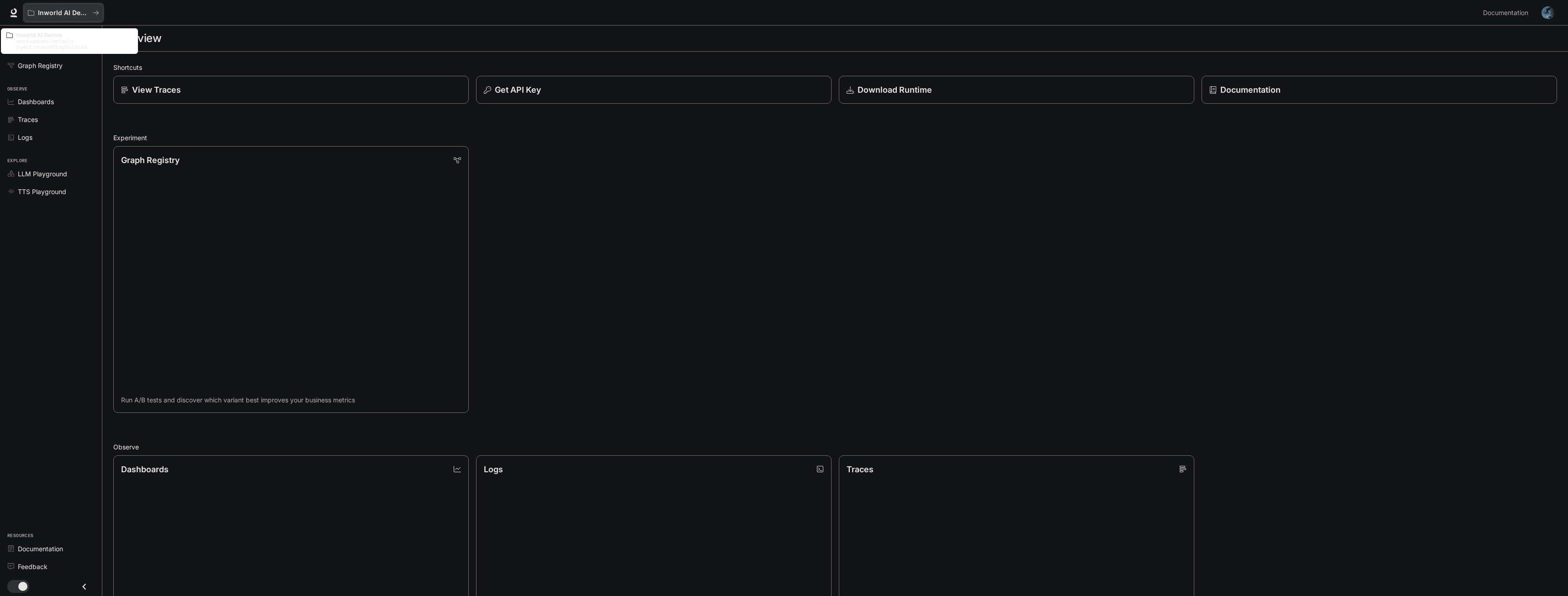
drag, startPoint x: 79, startPoint y: 18, endPoint x: 70, endPoint y: 15, distance: 9.5
click at [70, 15] on p "Inworld AI Demos" at bounding box center [63, 13] width 51 height 8
click at [26, 13] on button "Inworld AI Demos" at bounding box center [63, 12] width 79 height 18
click at [18, 13] on icon at bounding box center [14, 13] width 9 height 9
click at [1548, 12] on img "button" at bounding box center [1548, 13] width 13 height 13
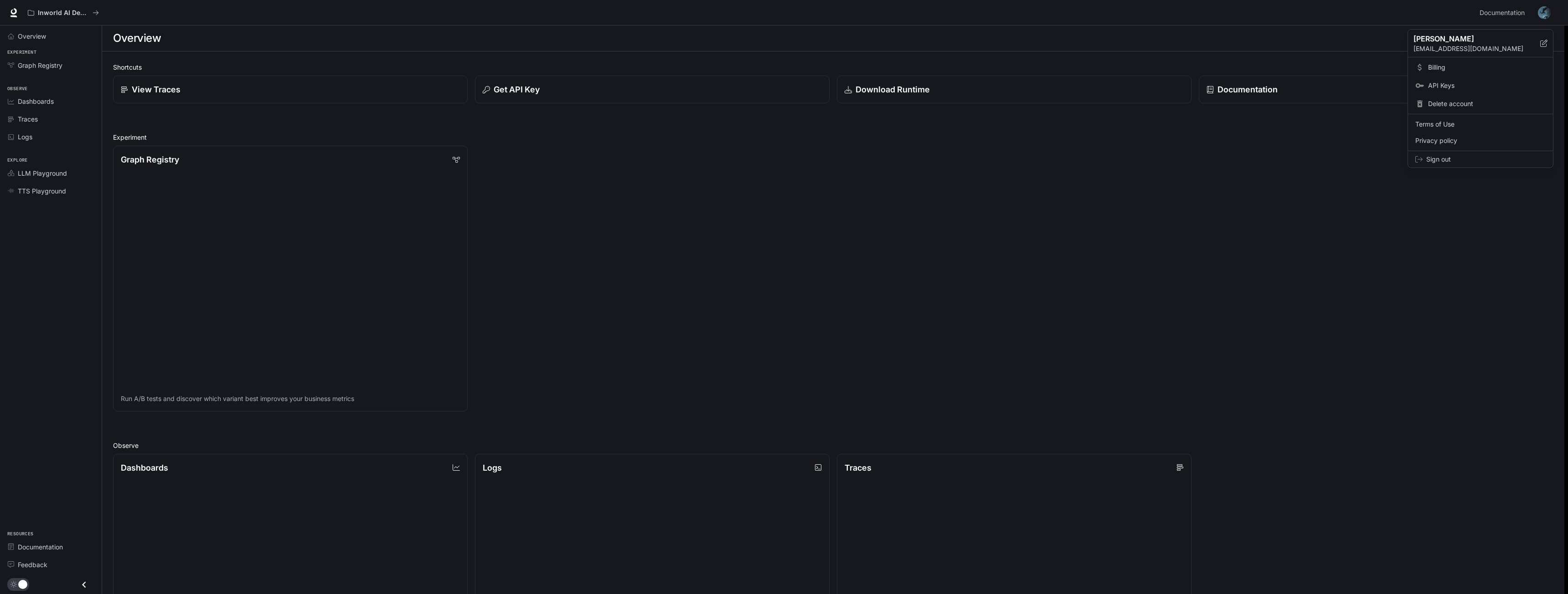
click at [1433, 67] on span "Billing" at bounding box center [1486, 68] width 118 height 9
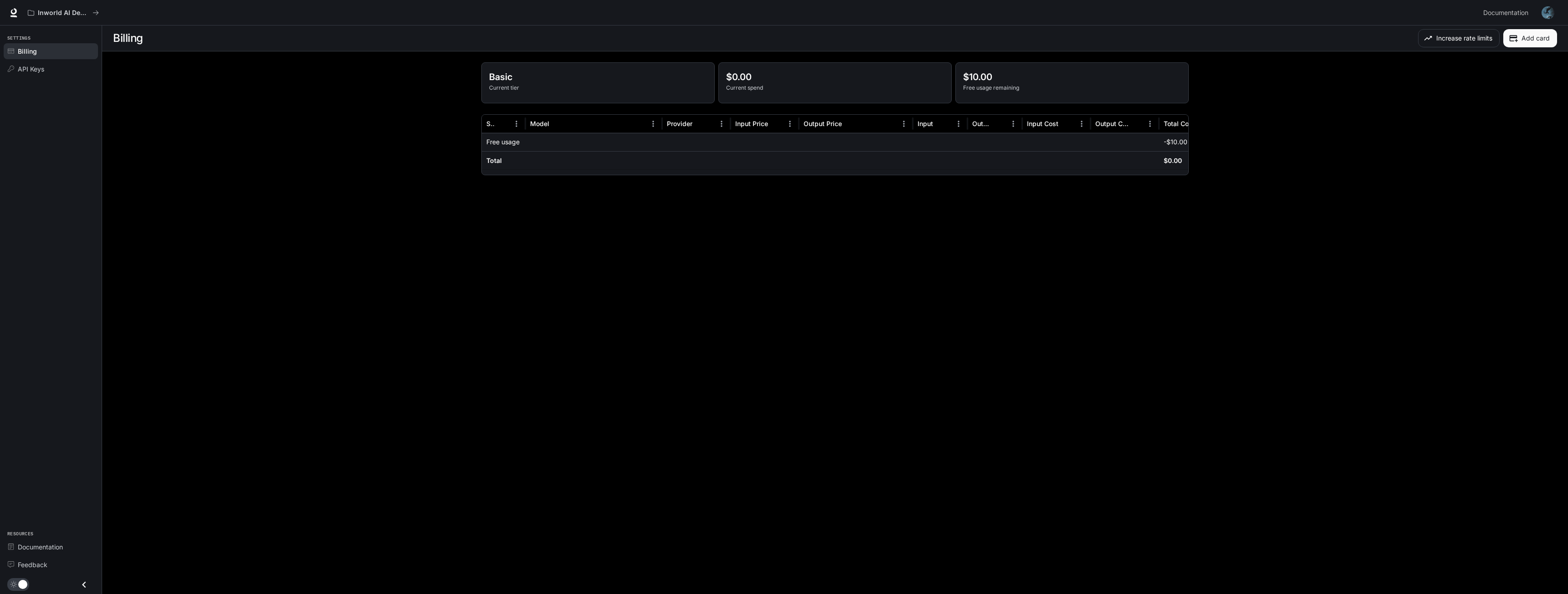
click at [551, 82] on p "Basic" at bounding box center [597, 76] width 218 height 13
click at [514, 145] on p "Free usage" at bounding box center [502, 142] width 33 height 9
click at [1161, 142] on div "-$10.00" at bounding box center [1193, 141] width 68 height 18
click at [1162, 160] on div "$0.00" at bounding box center [1193, 159] width 68 height 18
